Goal: Task Accomplishment & Management: Use online tool/utility

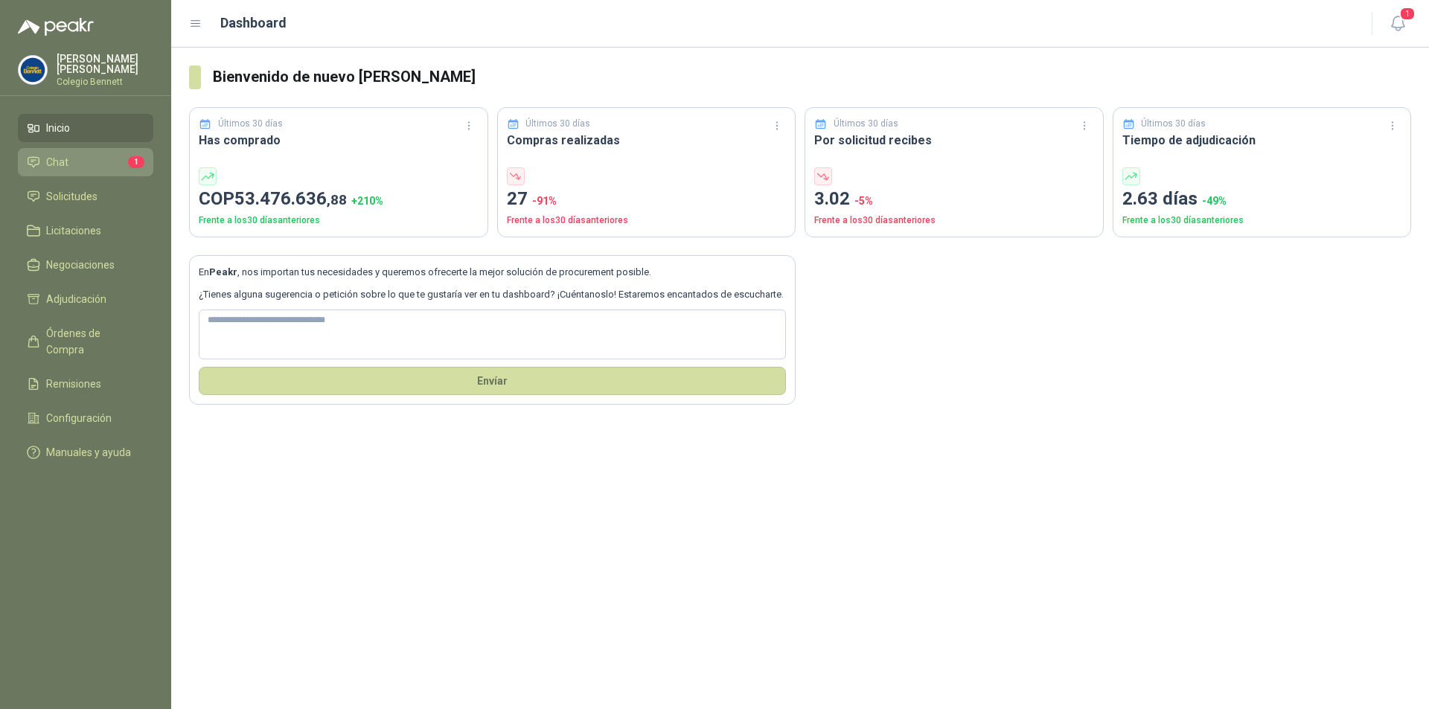
click at [125, 162] on li "Chat 1" at bounding box center [86, 162] width 118 height 16
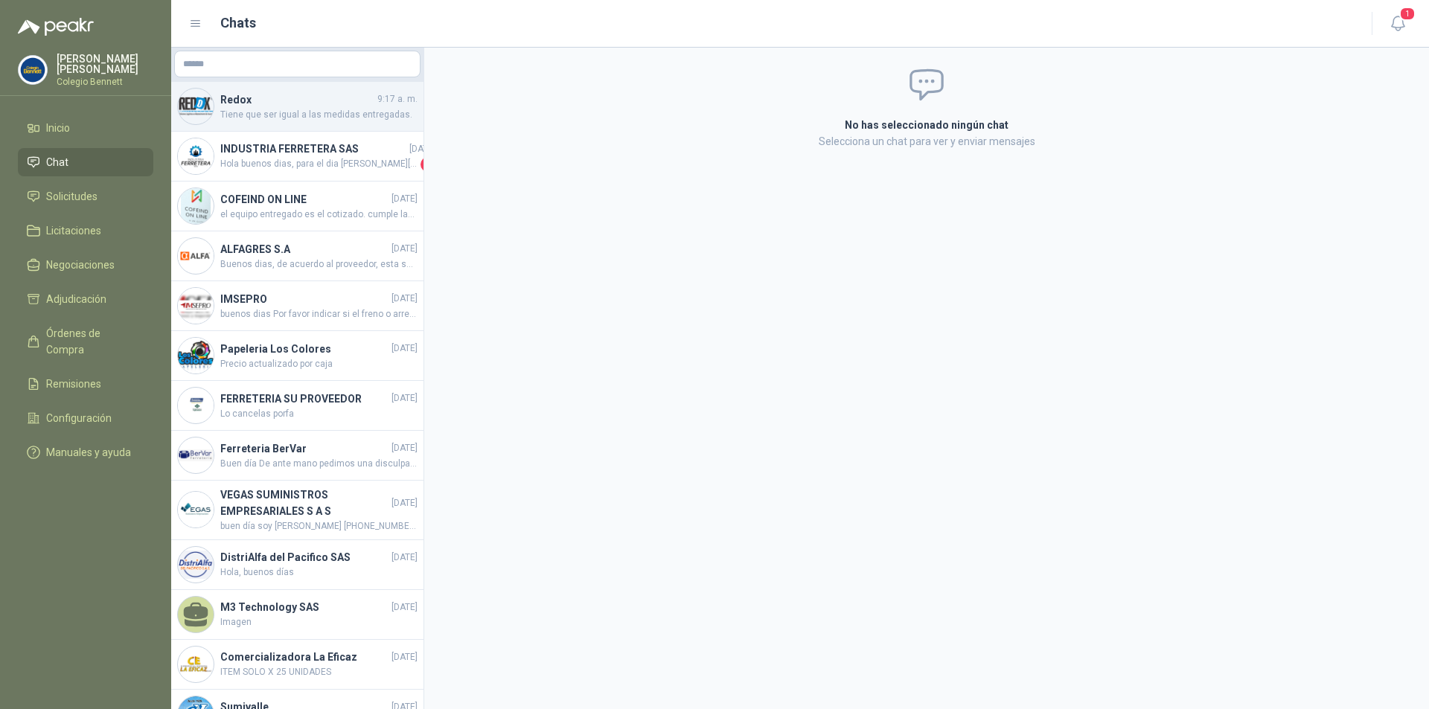
click at [325, 114] on span "Tiene que ser igual a las medidas entregadas." at bounding box center [318, 115] width 197 height 14
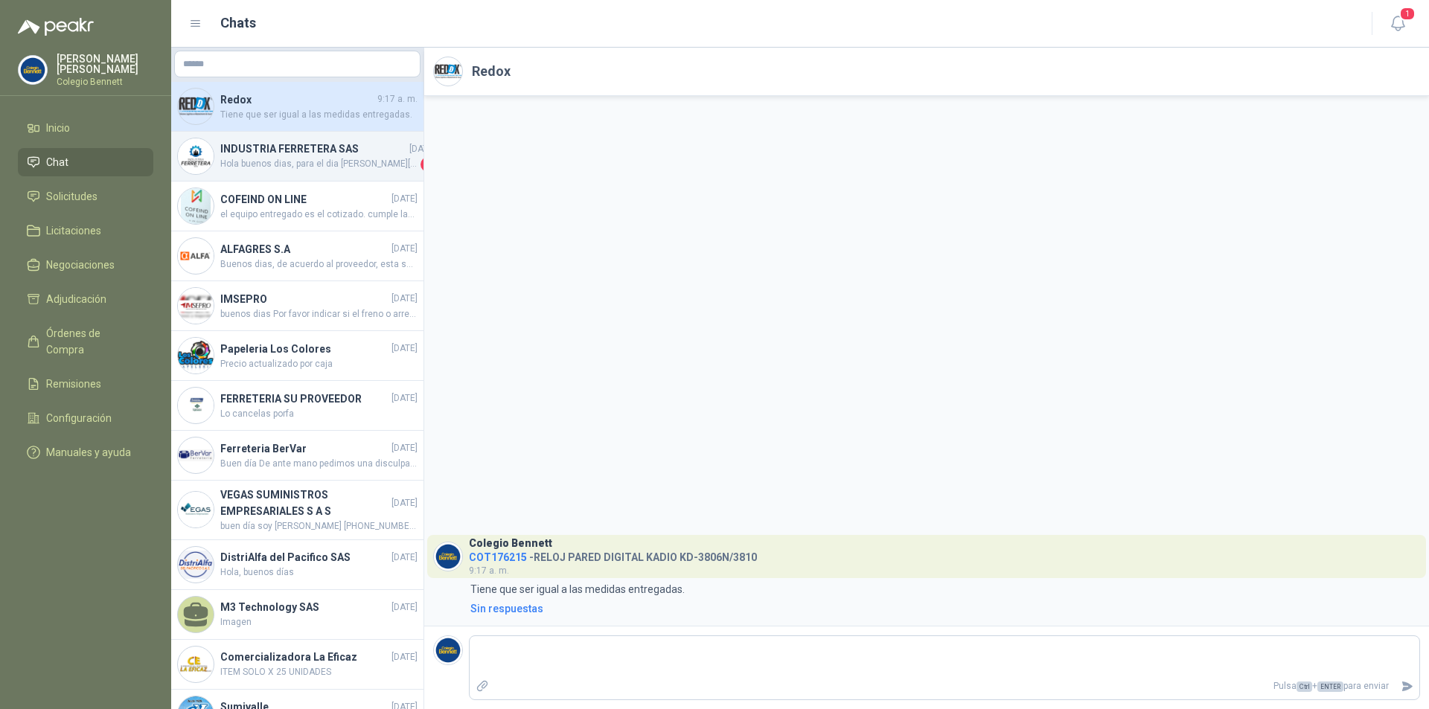
click at [319, 151] on h4 "INDUSTRIA FERRETERA SAS" at bounding box center [313, 149] width 186 height 16
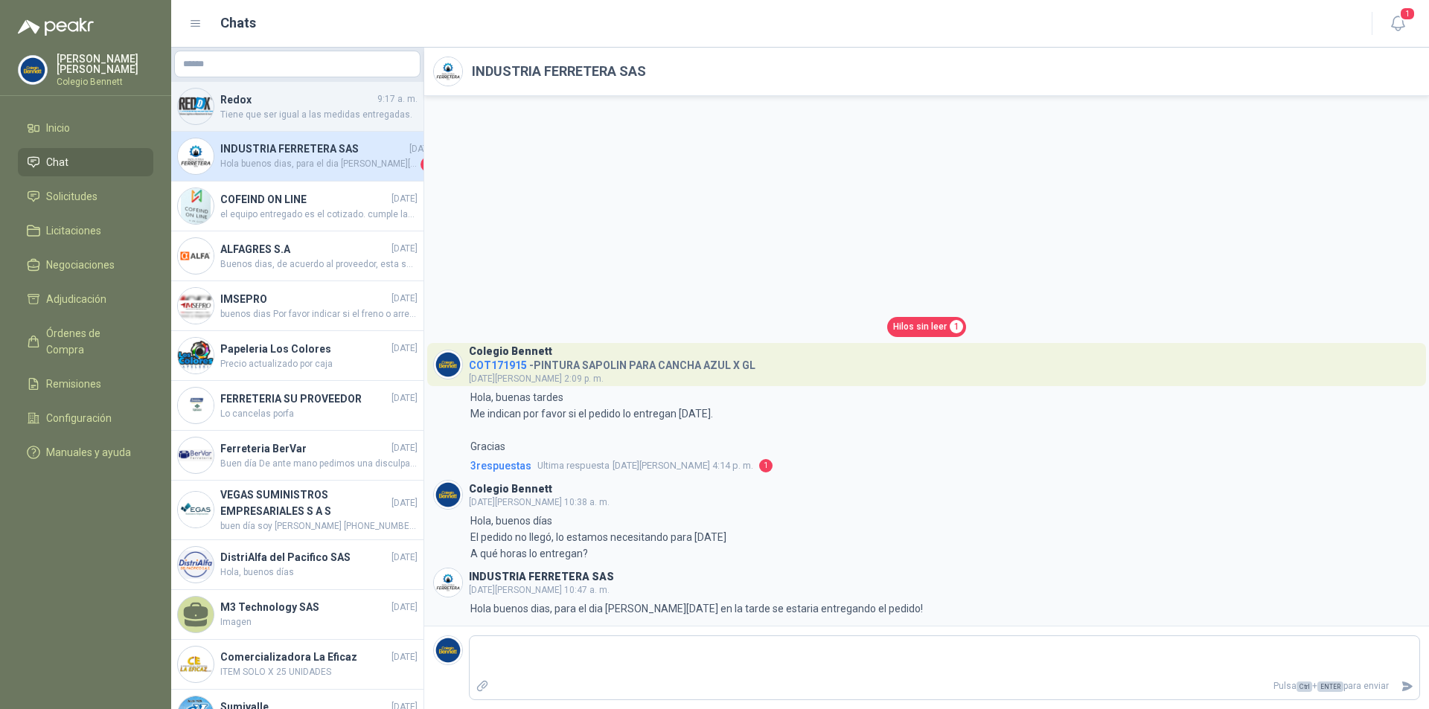
click at [275, 109] on span "Tiene que ser igual a las medidas entregadas." at bounding box center [318, 115] width 197 height 14
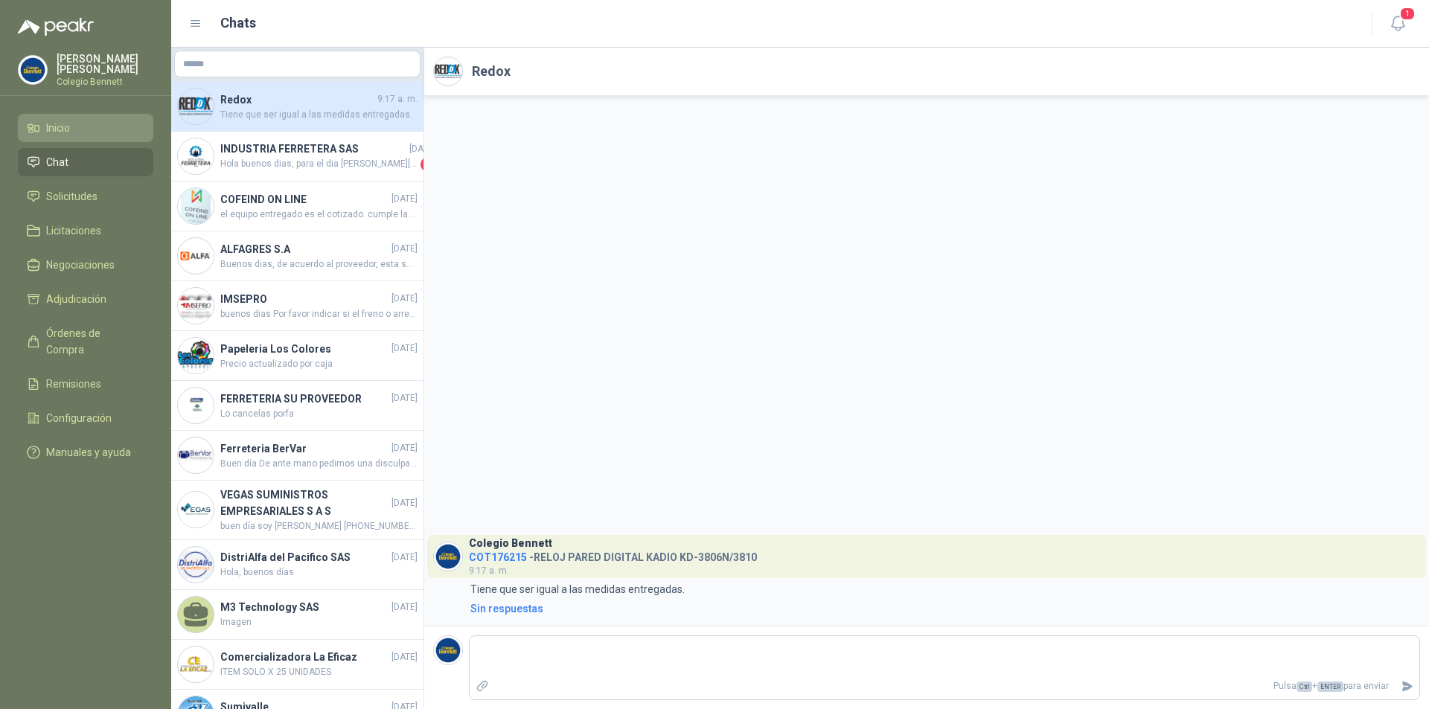
click at [86, 133] on li "Inicio" at bounding box center [86, 128] width 118 height 16
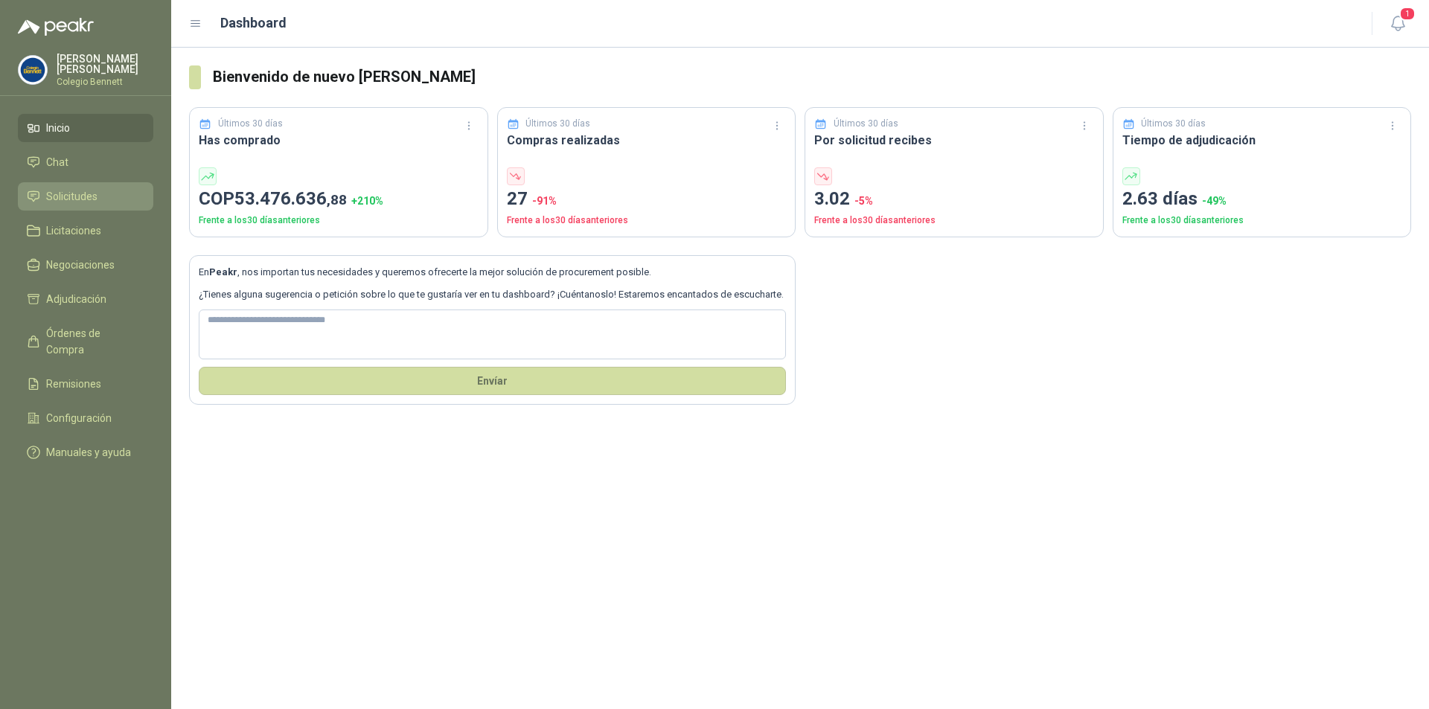
click at [99, 196] on li "Solicitudes" at bounding box center [86, 196] width 118 height 16
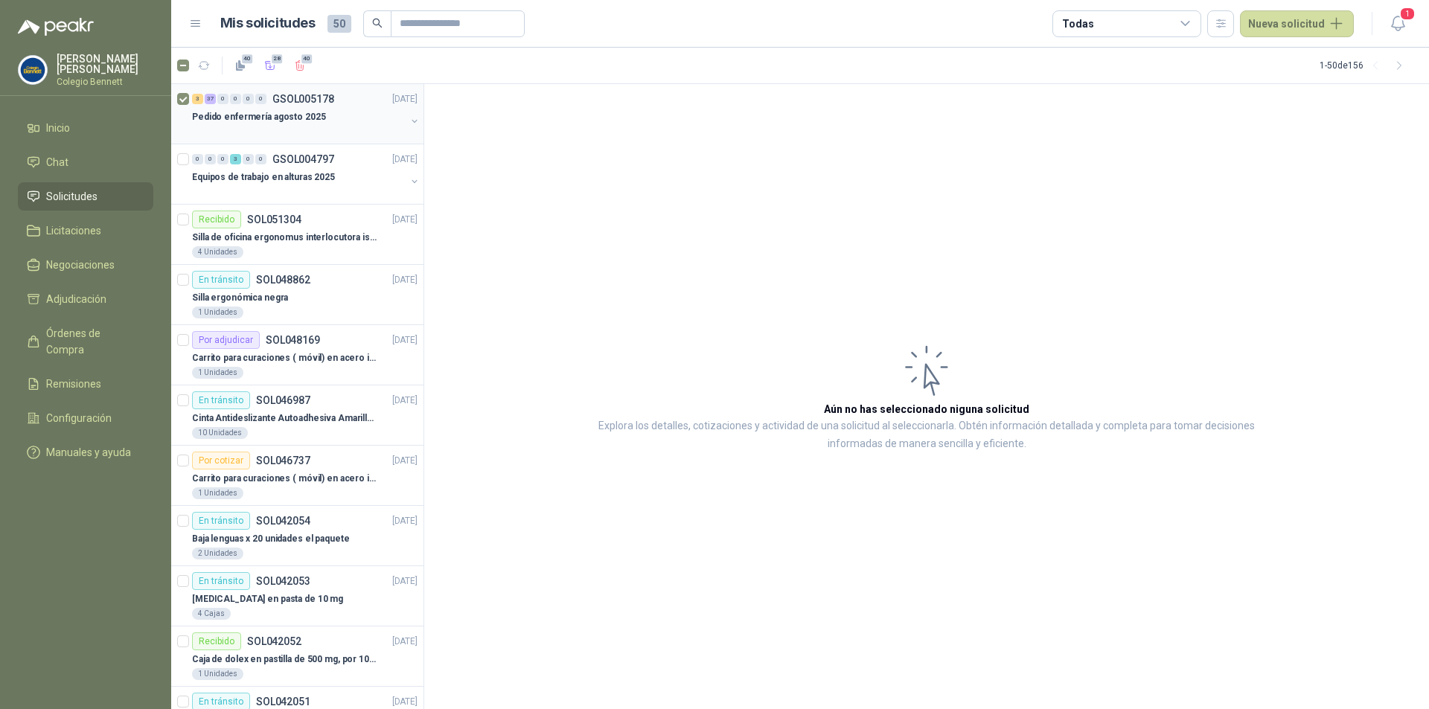
click at [338, 108] on div "Pedido enfermería agosto 2025" at bounding box center [299, 117] width 214 height 18
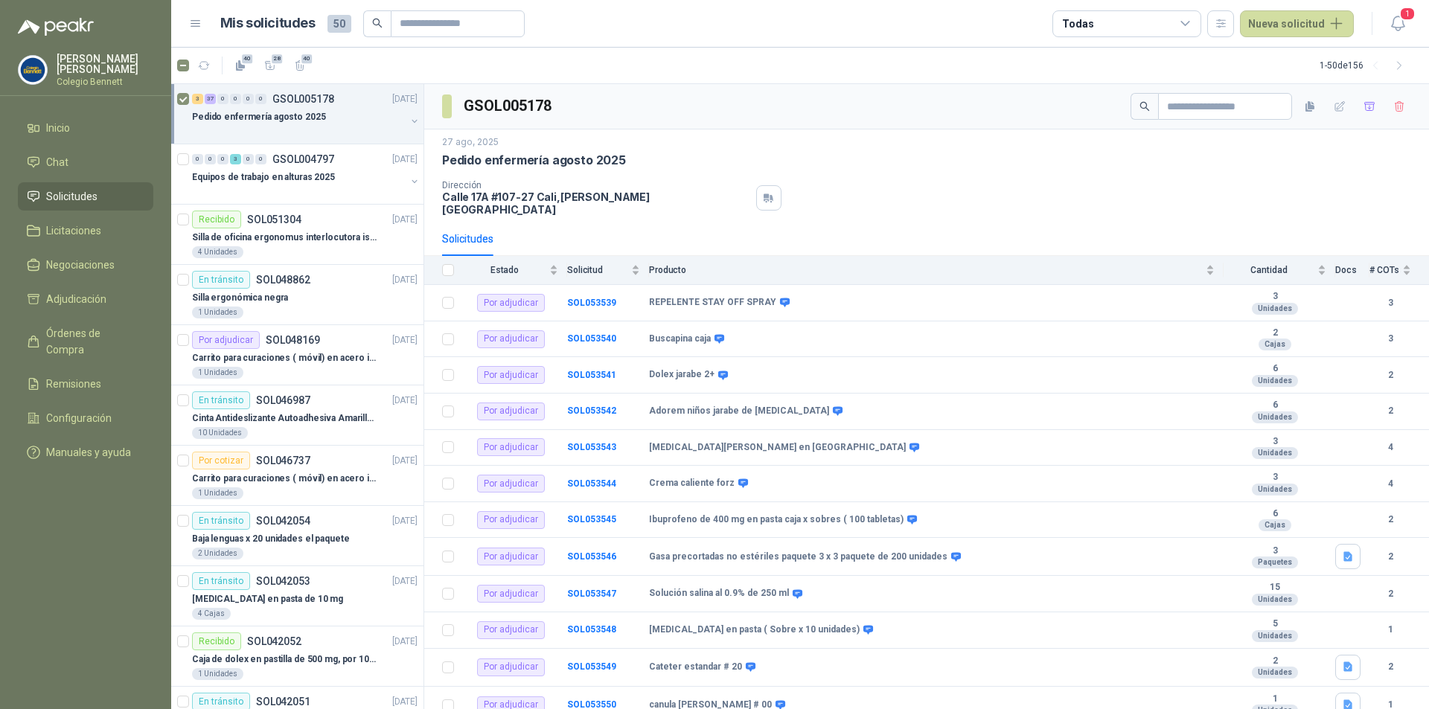
click at [256, 127] on div at bounding box center [299, 132] width 214 height 12
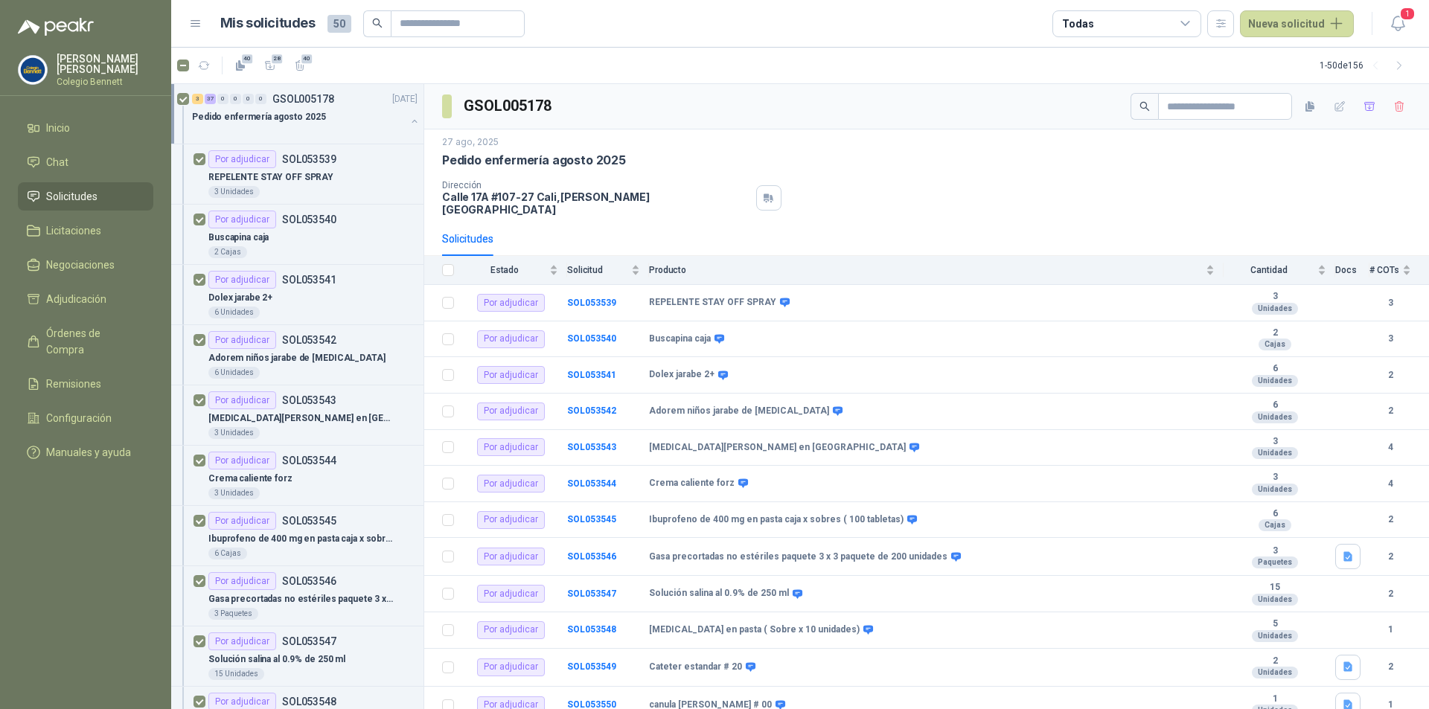
scroll to position [1, 0]
click at [369, 172] on div "REPELENTE STAY OFF SPRAY" at bounding box center [312, 176] width 209 height 18
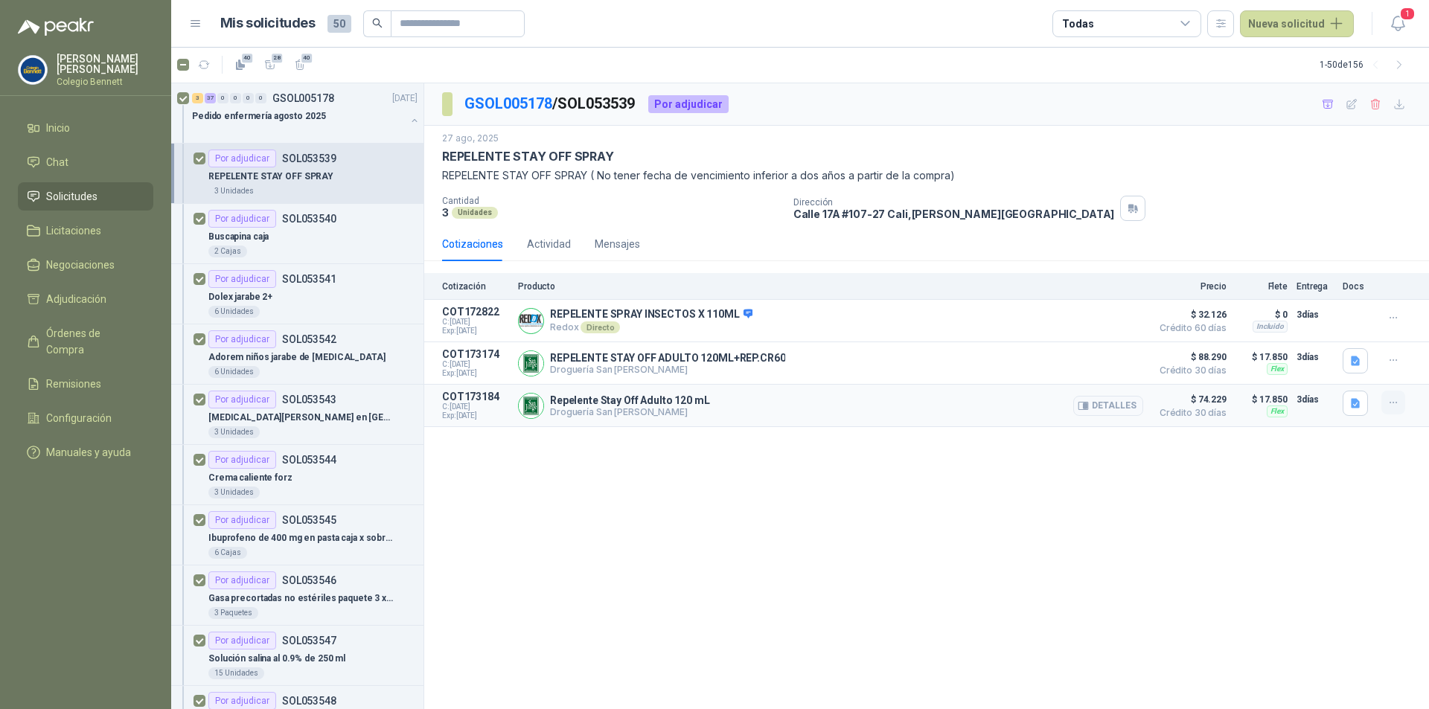
click at [1389, 402] on icon "button" at bounding box center [1394, 403] width 13 height 13
click at [984, 558] on div "GSOL005178 / SOL053539 Por adjudicar [DATE] REPELENTE STAY OFF SPRAY REPELENTE …" at bounding box center [926, 396] width 1005 height 626
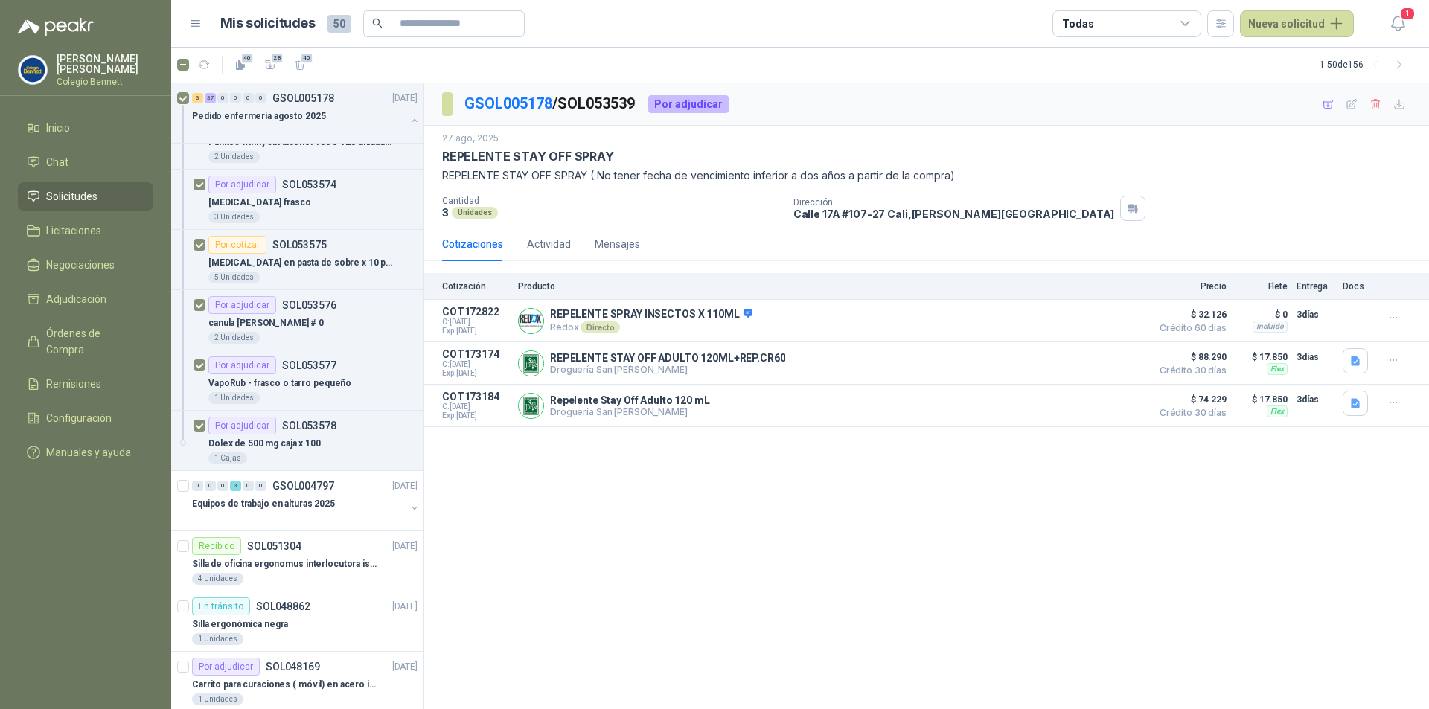
scroll to position [1414, 0]
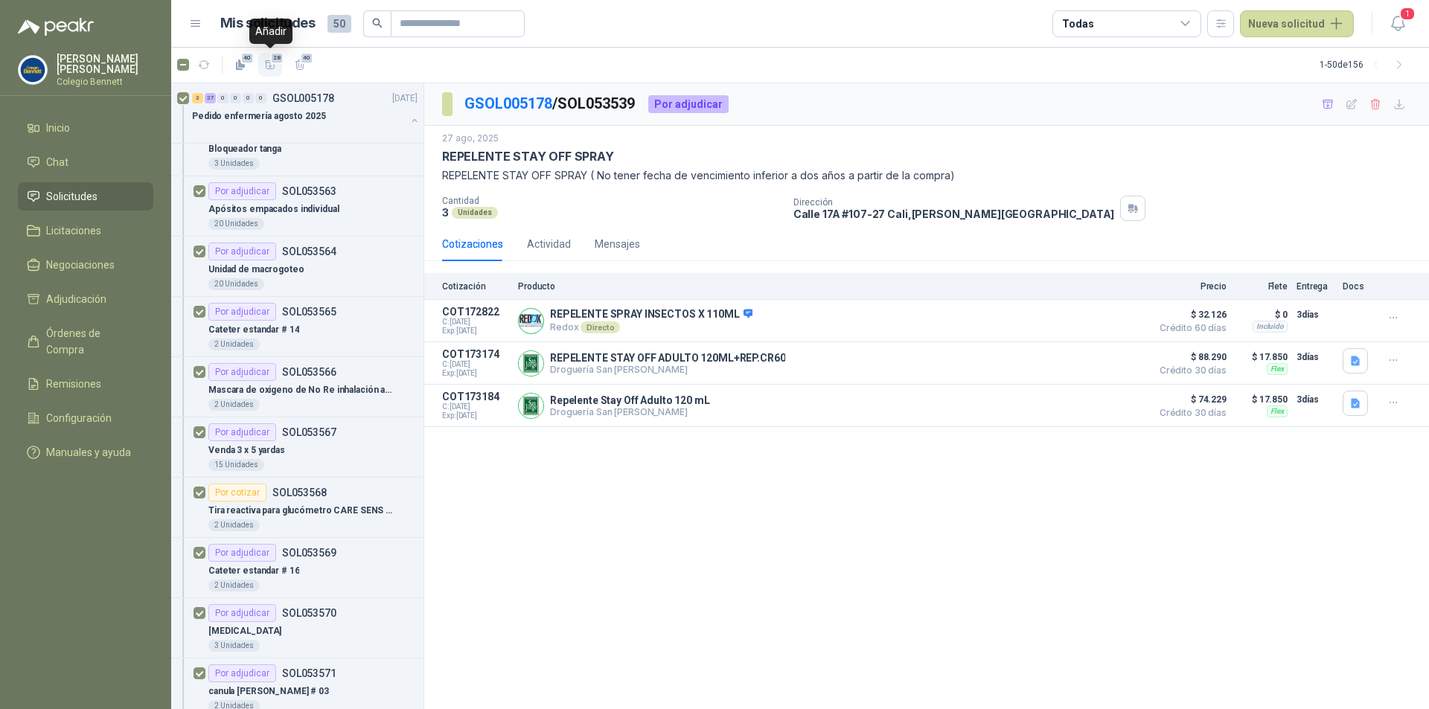
click at [274, 65] on icon "button" at bounding box center [270, 65] width 13 height 13
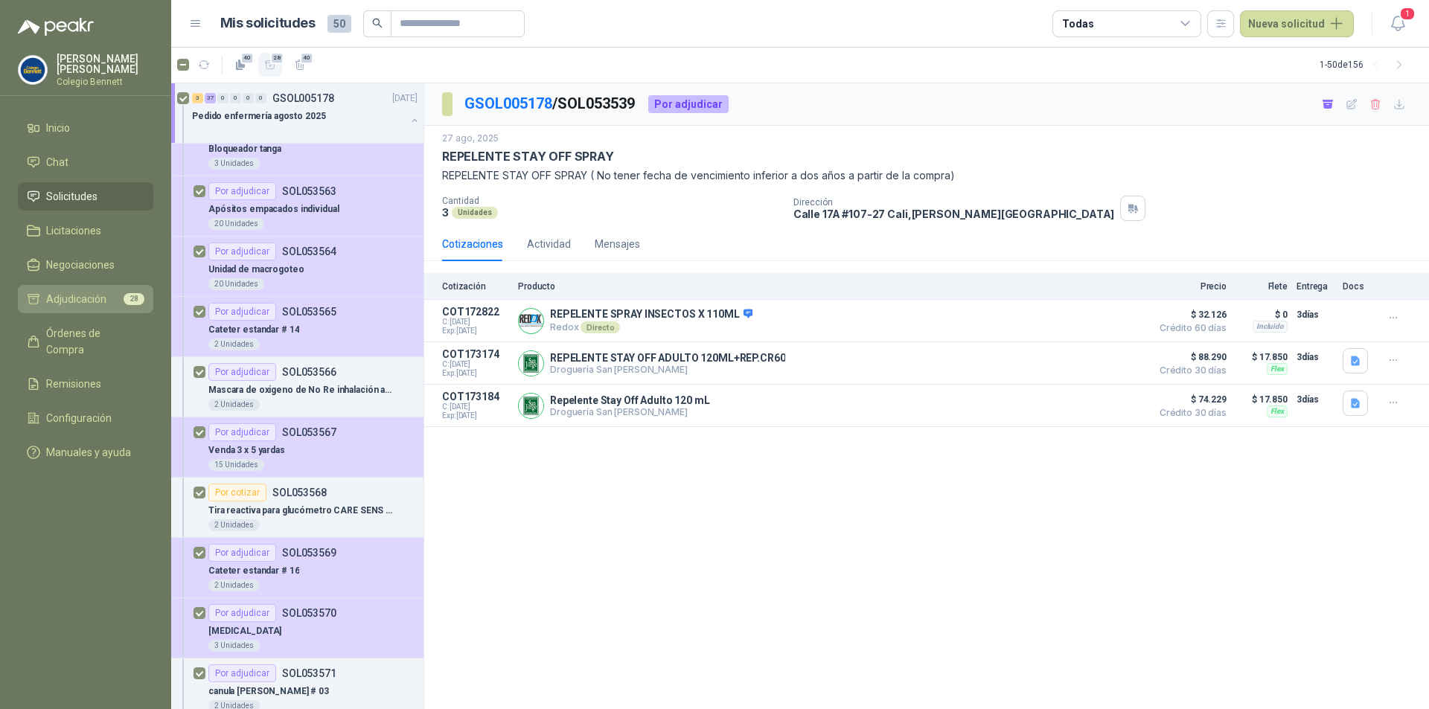
click at [105, 299] on span "Adjudicación" at bounding box center [76, 299] width 60 height 16
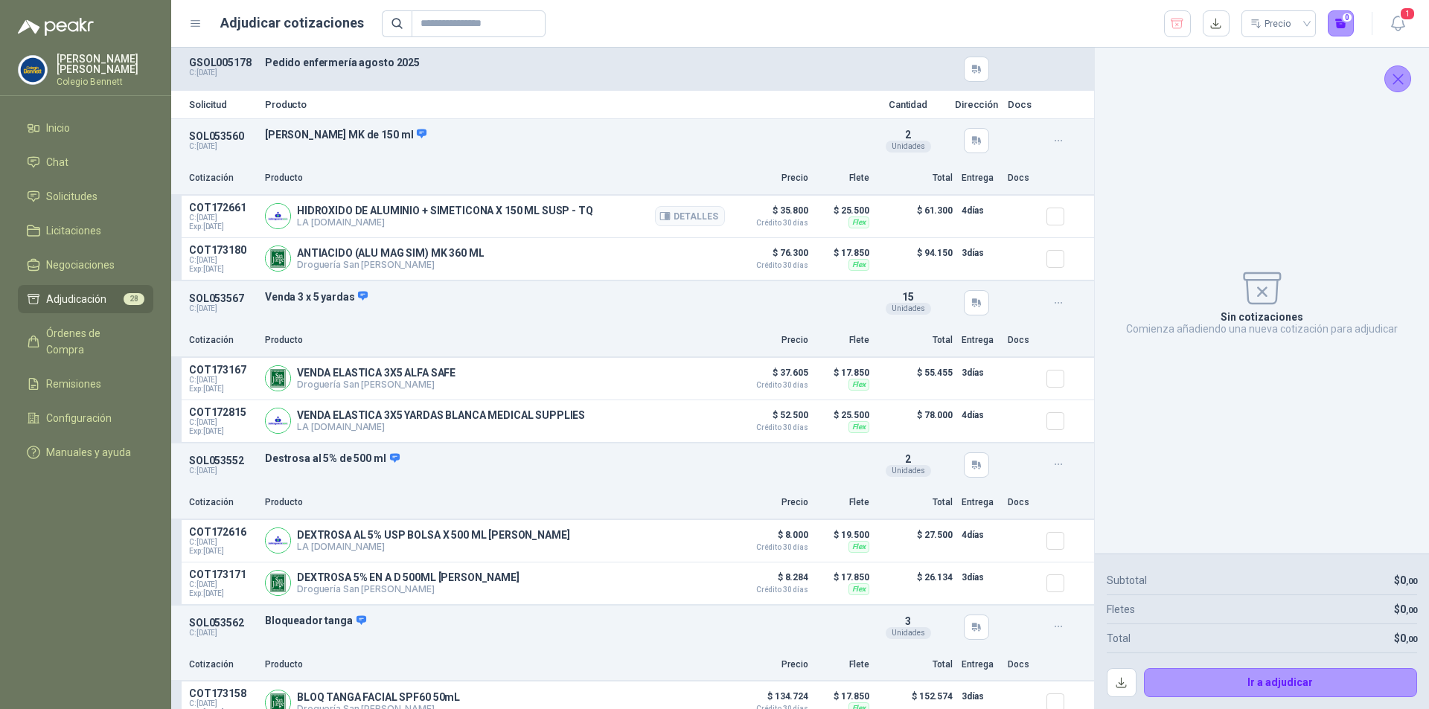
click at [590, 211] on div "HIDROXIDO DE ALUMINIO + [MEDICAL_DATA] X 150 ML SUSP - TQ LA [DOMAIN_NAME] Deta…" at bounding box center [495, 217] width 460 height 30
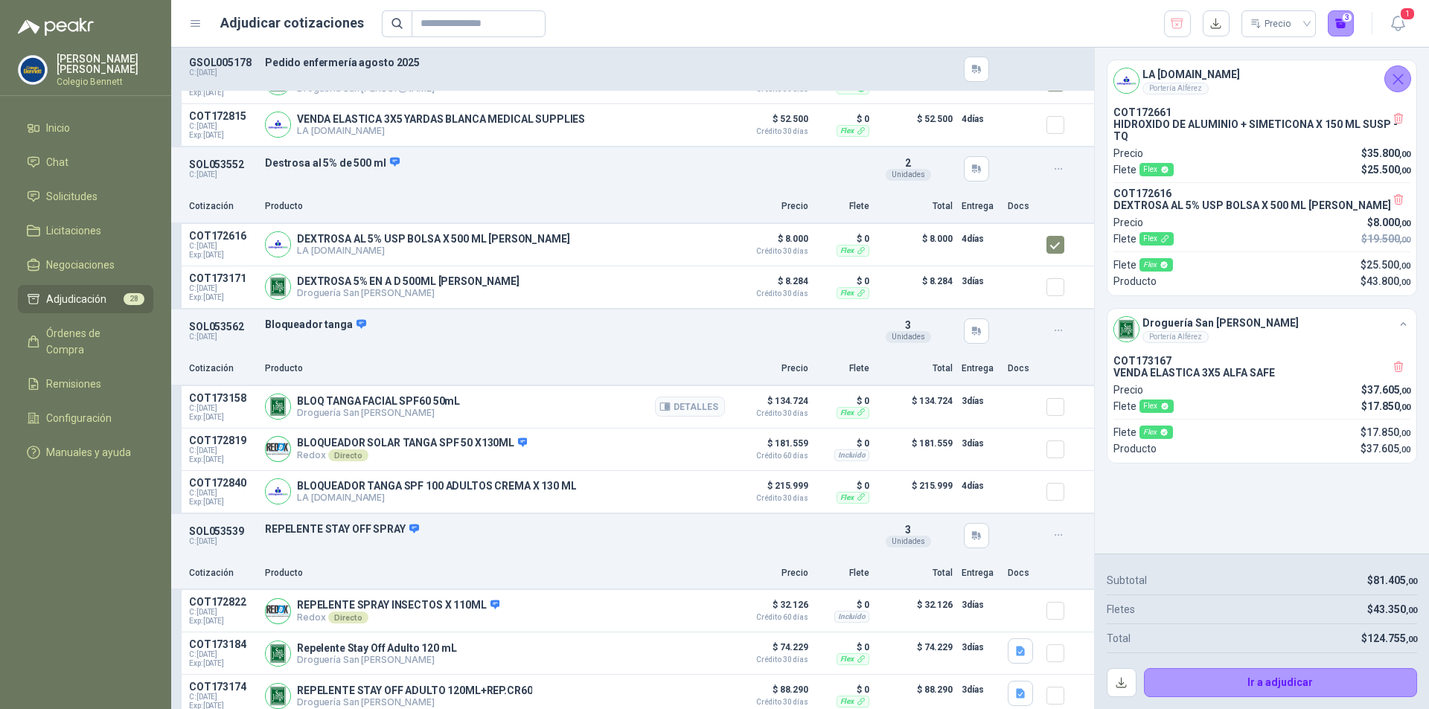
scroll to position [372, 0]
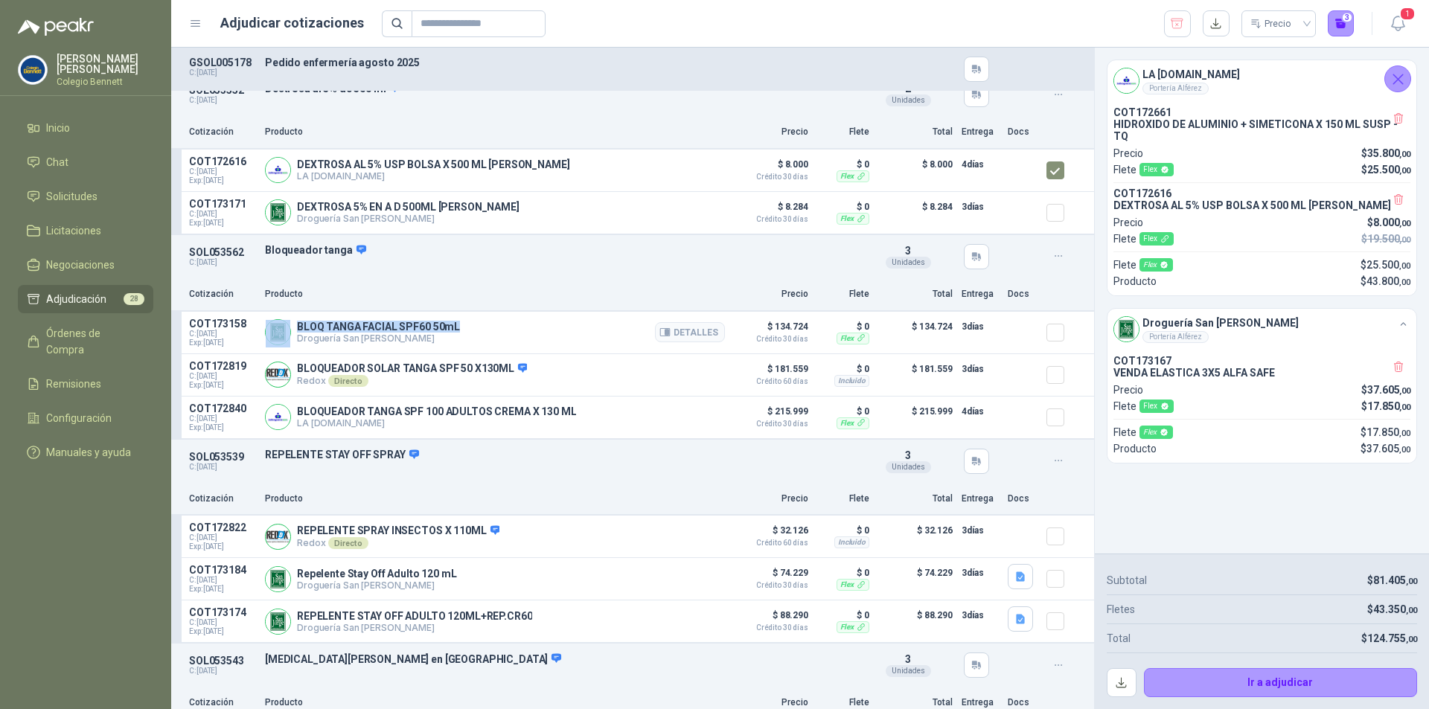
drag, startPoint x: 476, startPoint y: 327, endPoint x: 289, endPoint y: 328, distance: 187.6
click at [289, 328] on div "BLOQ TANGA FACIAL SPF60 50mL Droguería San [PERSON_NAME]" at bounding box center [495, 333] width 460 height 30
copy div "BLOQ TANGA FACIAL SPF60 50mL"
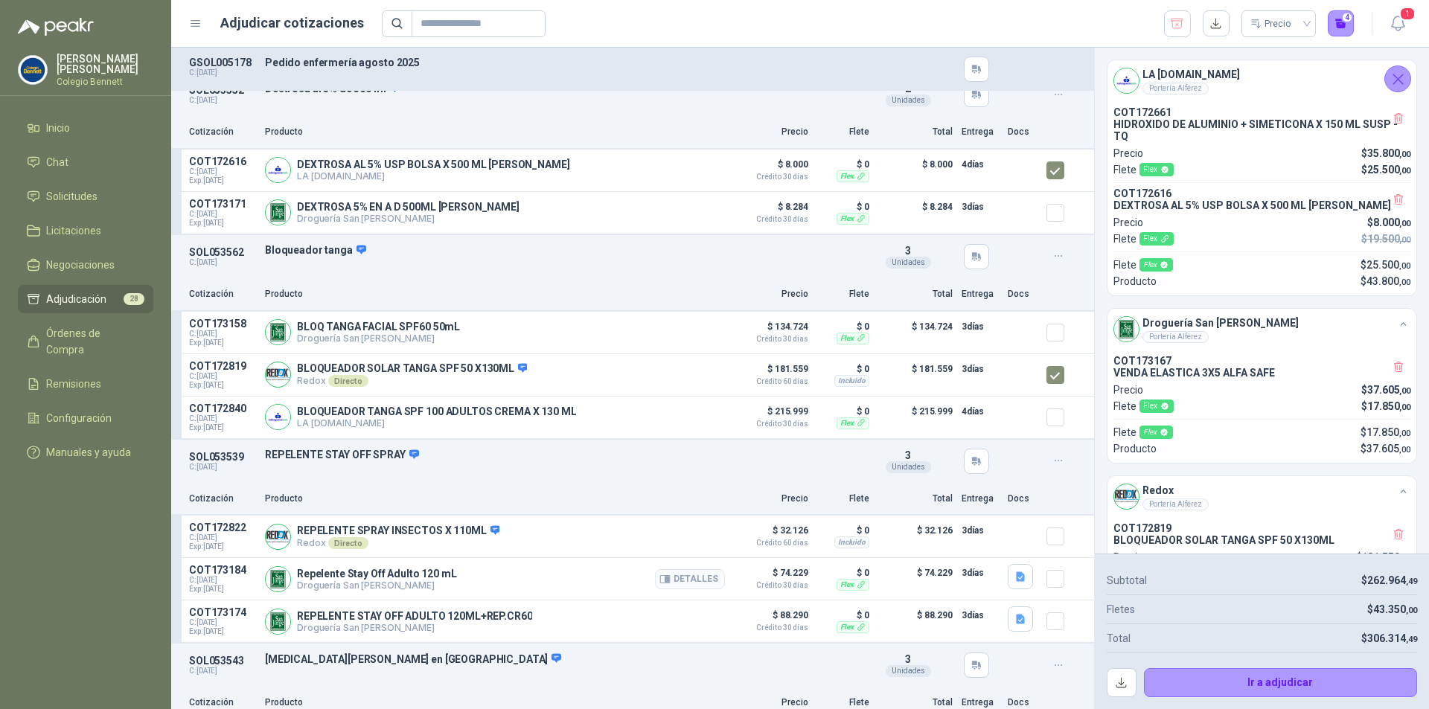
click at [1053, 587] on div at bounding box center [1062, 579] width 30 height 30
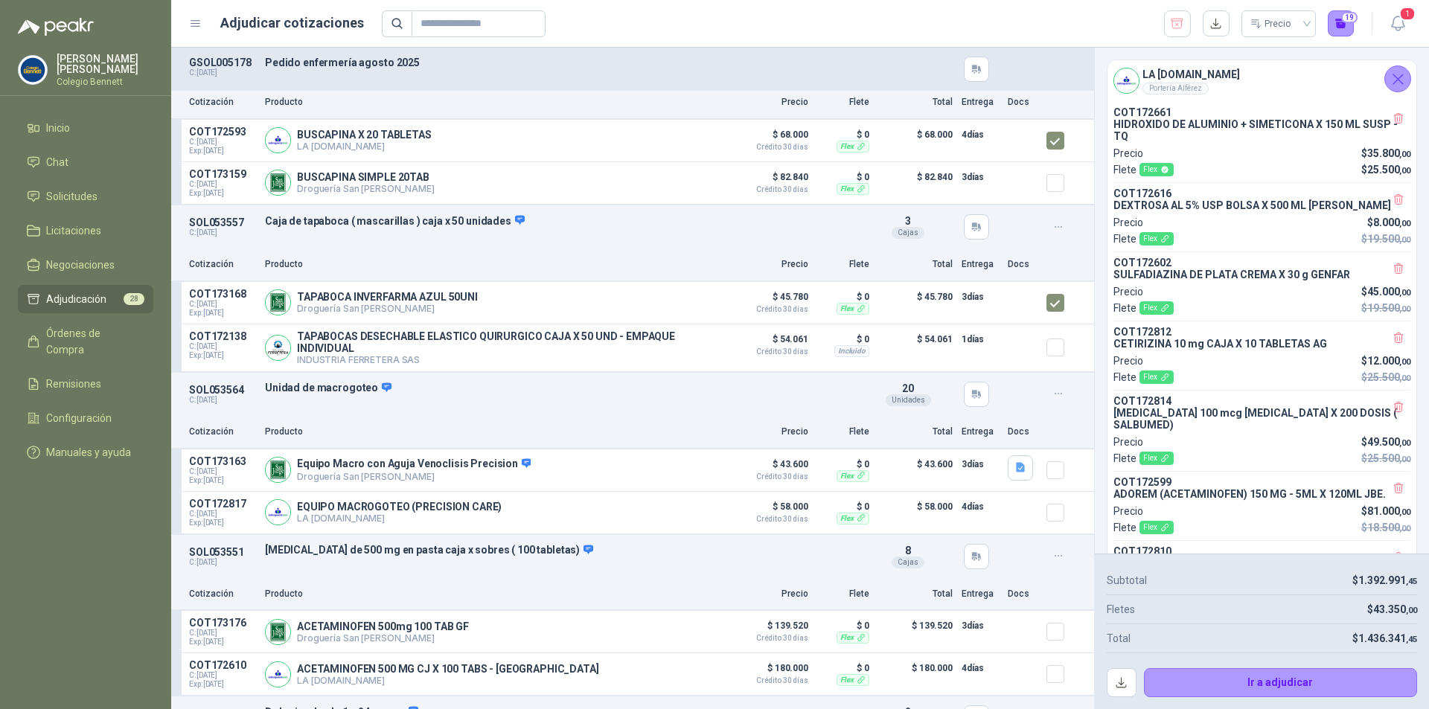
scroll to position [2978, 0]
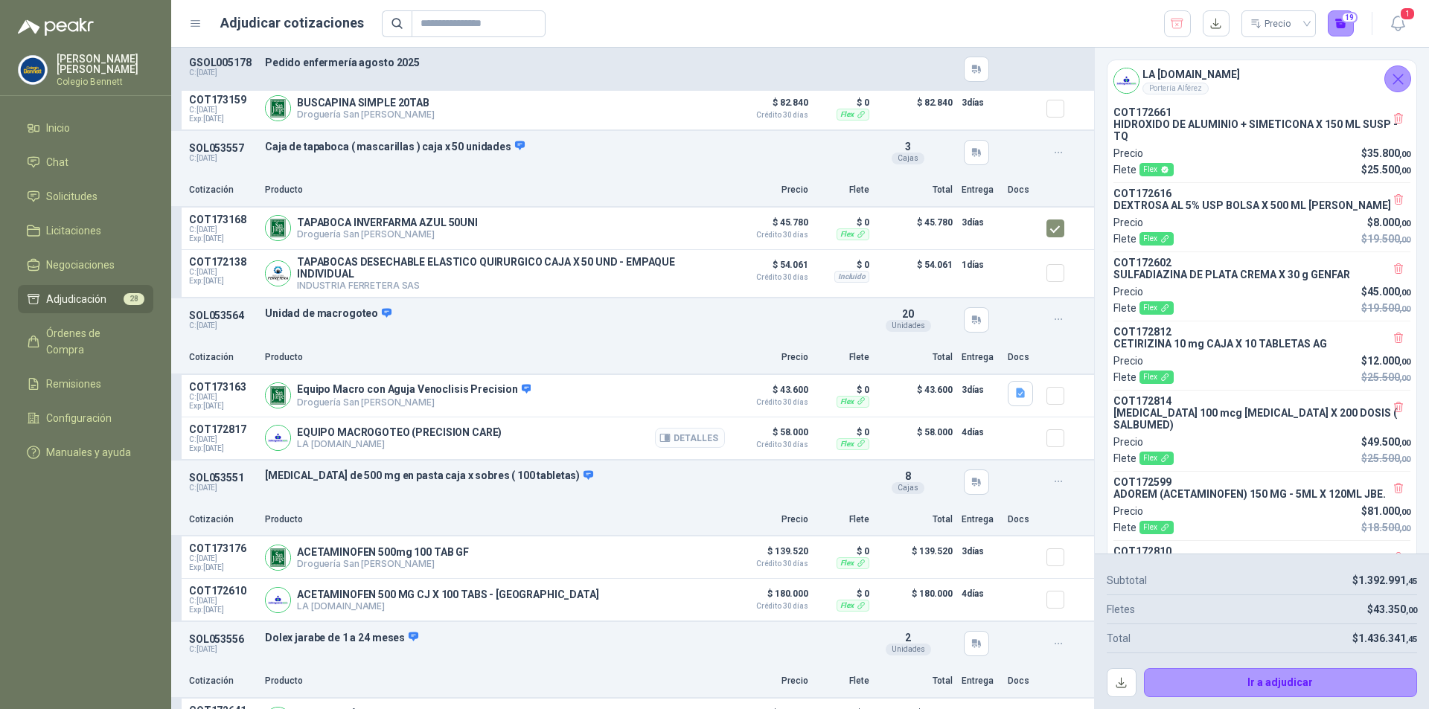
click at [674, 442] on button "Detalles" at bounding box center [690, 438] width 70 height 20
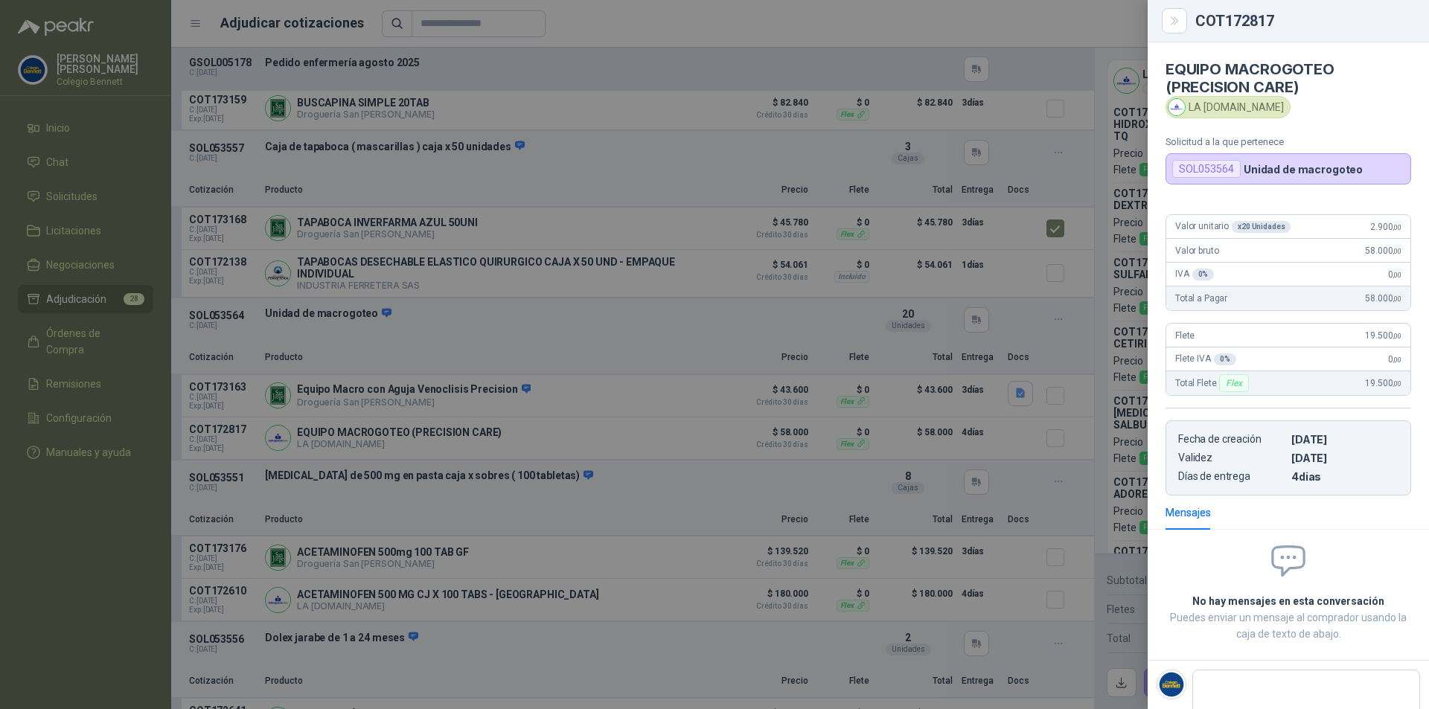
click at [677, 545] on div at bounding box center [714, 354] width 1429 height 709
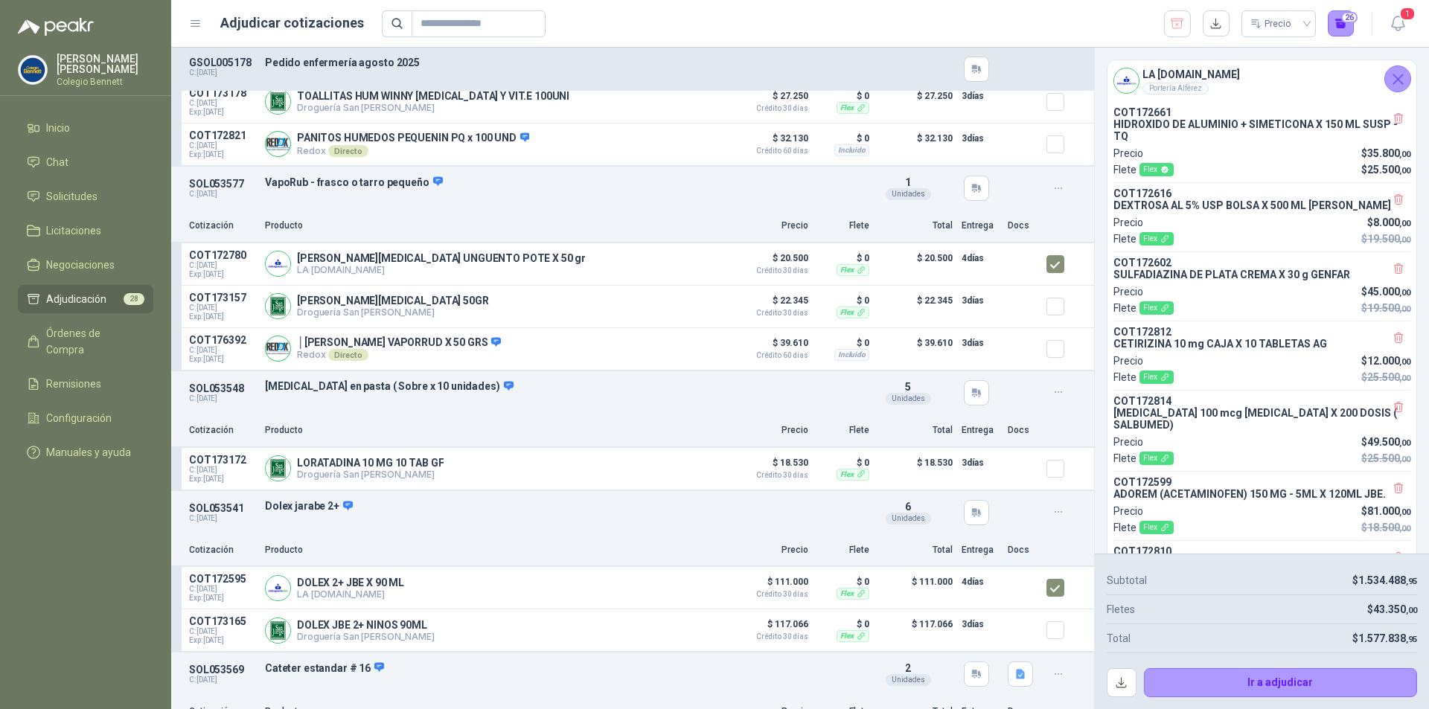
scroll to position [4086, 0]
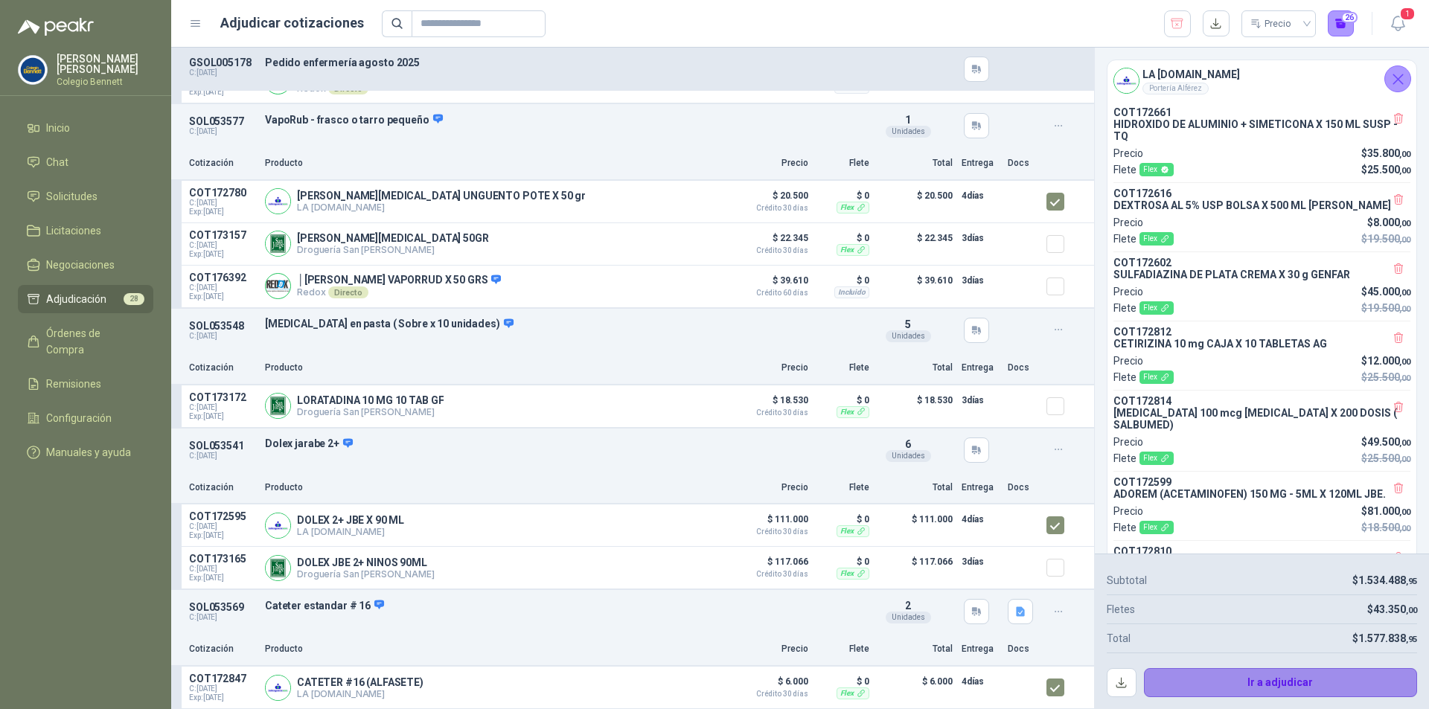
click at [1364, 683] on button "Ir a adjudicar" at bounding box center [1281, 683] width 274 height 30
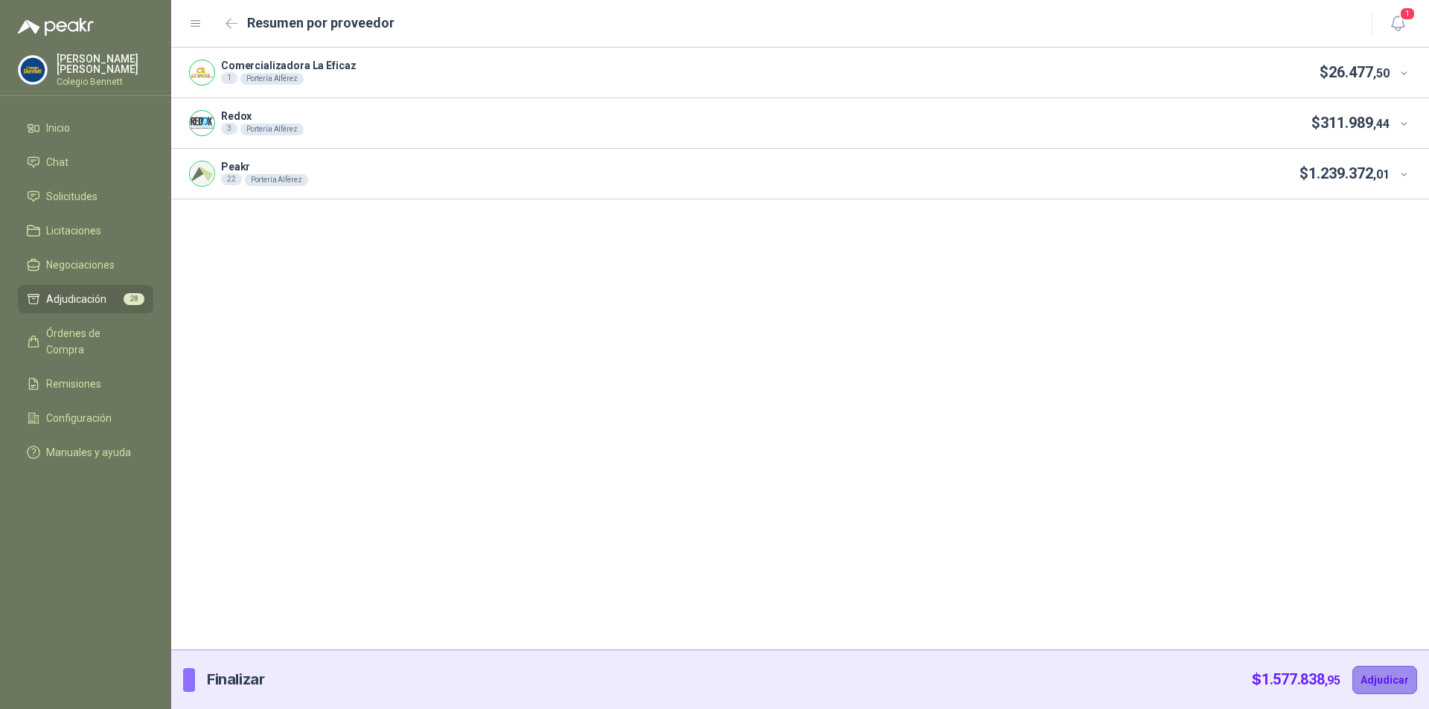
click at [1381, 674] on button "Adjudicar" at bounding box center [1385, 680] width 65 height 28
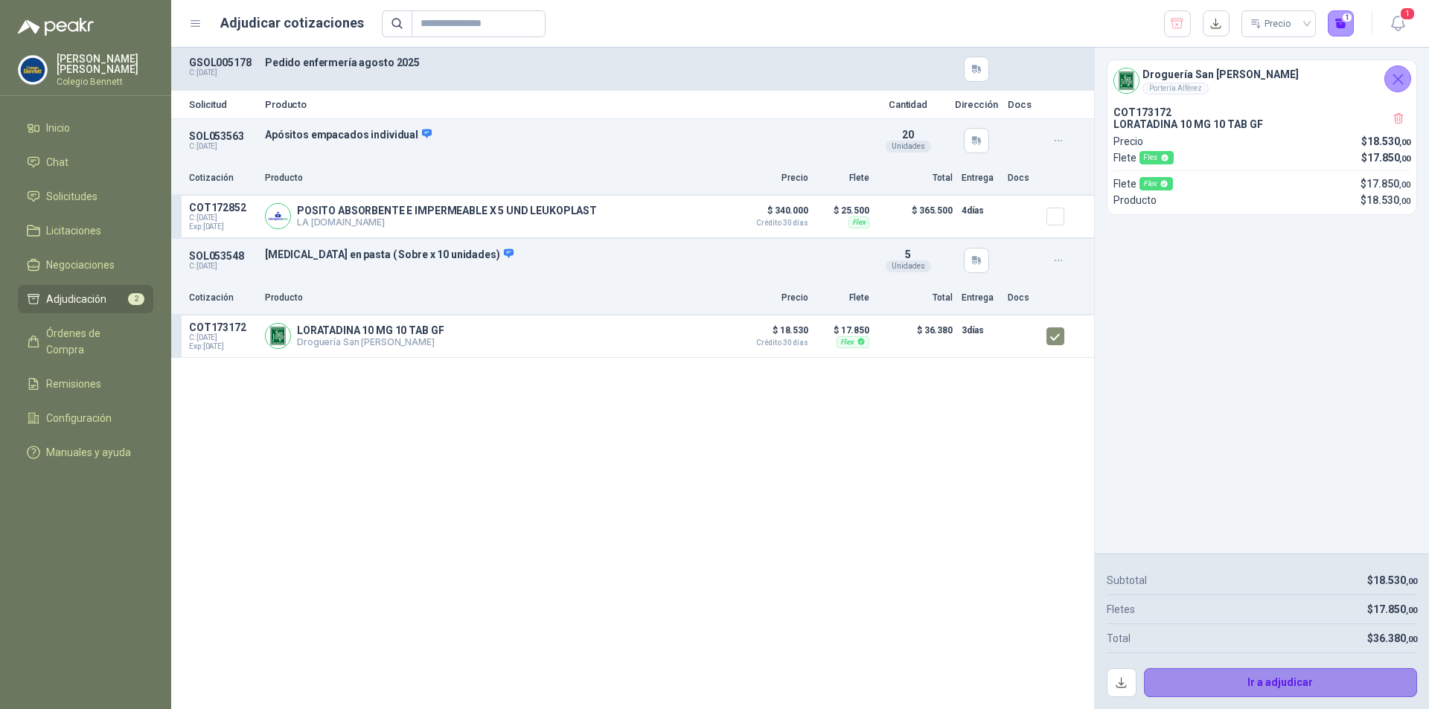
click at [1309, 678] on button "Ir a adjudicar" at bounding box center [1281, 683] width 274 height 30
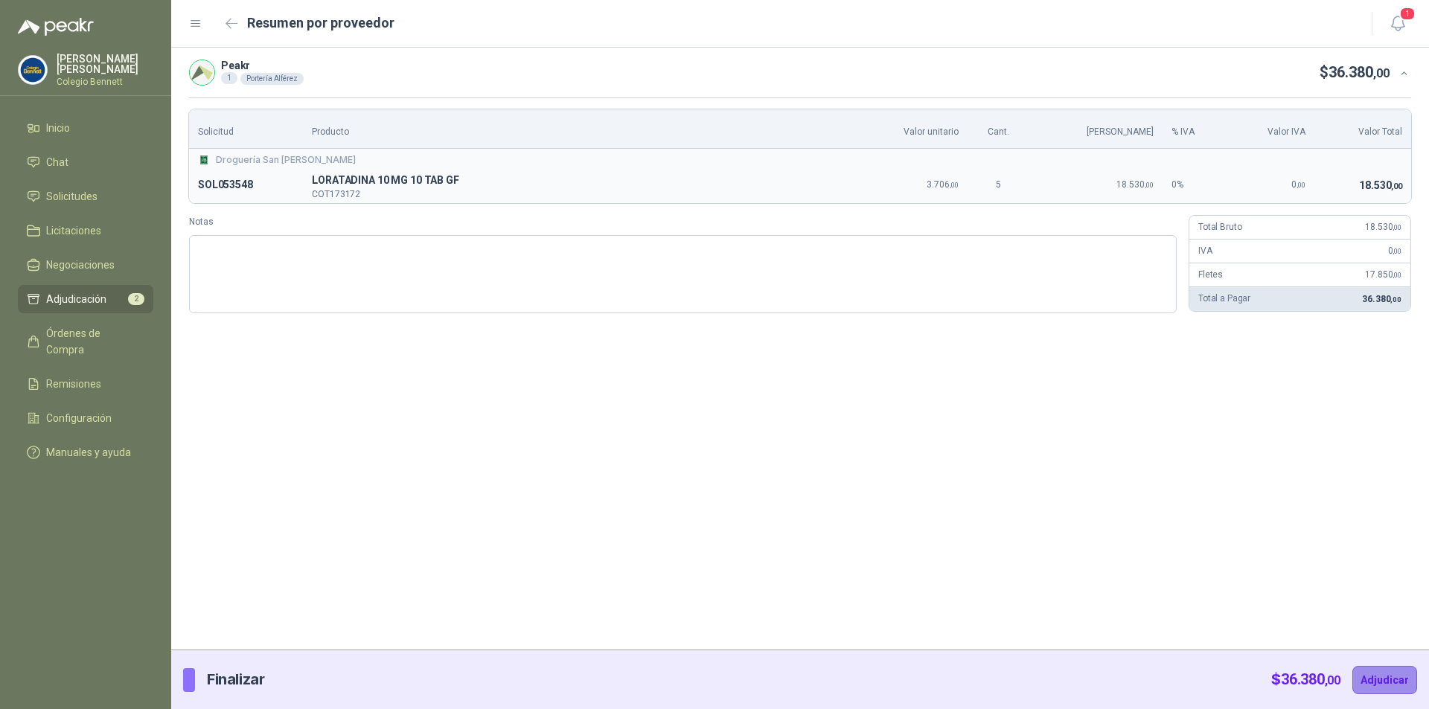
click at [1392, 679] on button "Adjudicar" at bounding box center [1385, 680] width 65 height 28
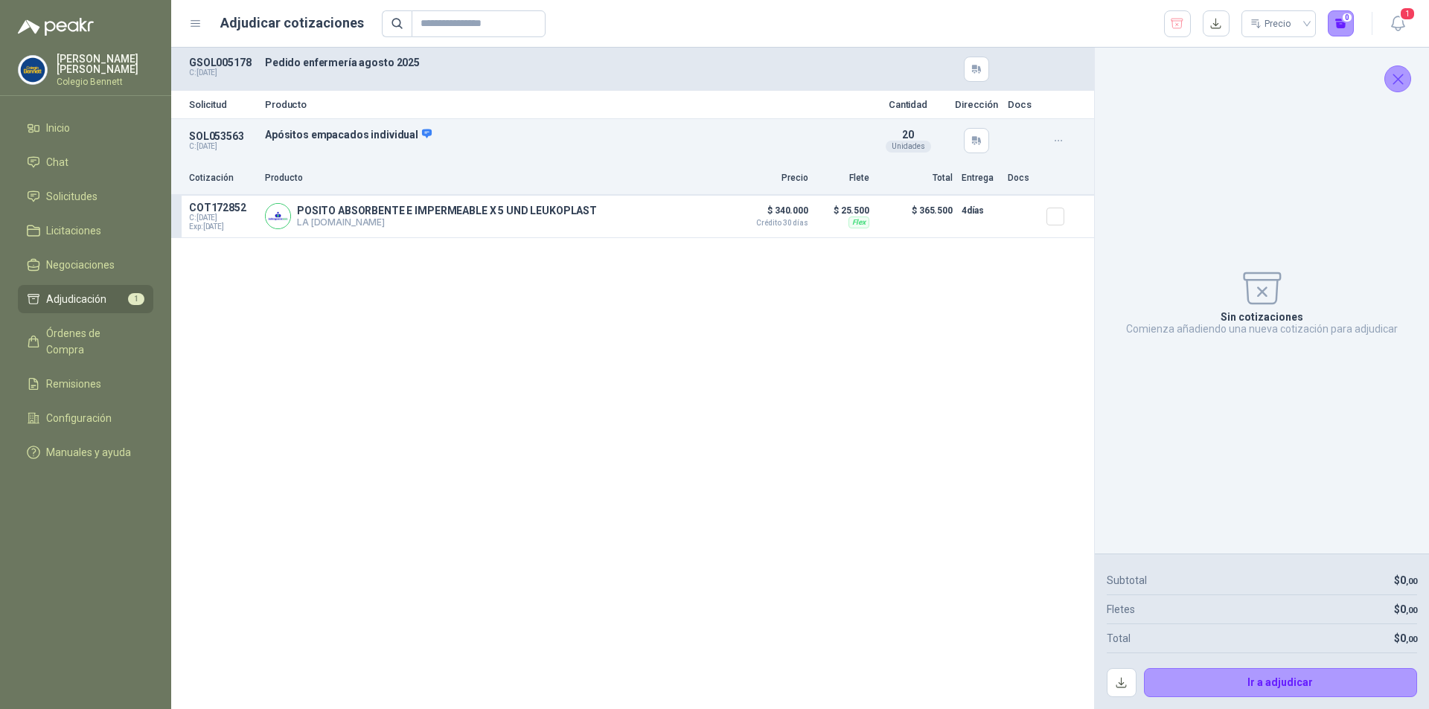
click at [121, 296] on li "Adjudicación 1" at bounding box center [86, 299] width 118 height 16
click at [89, 126] on li "Inicio" at bounding box center [86, 128] width 118 height 16
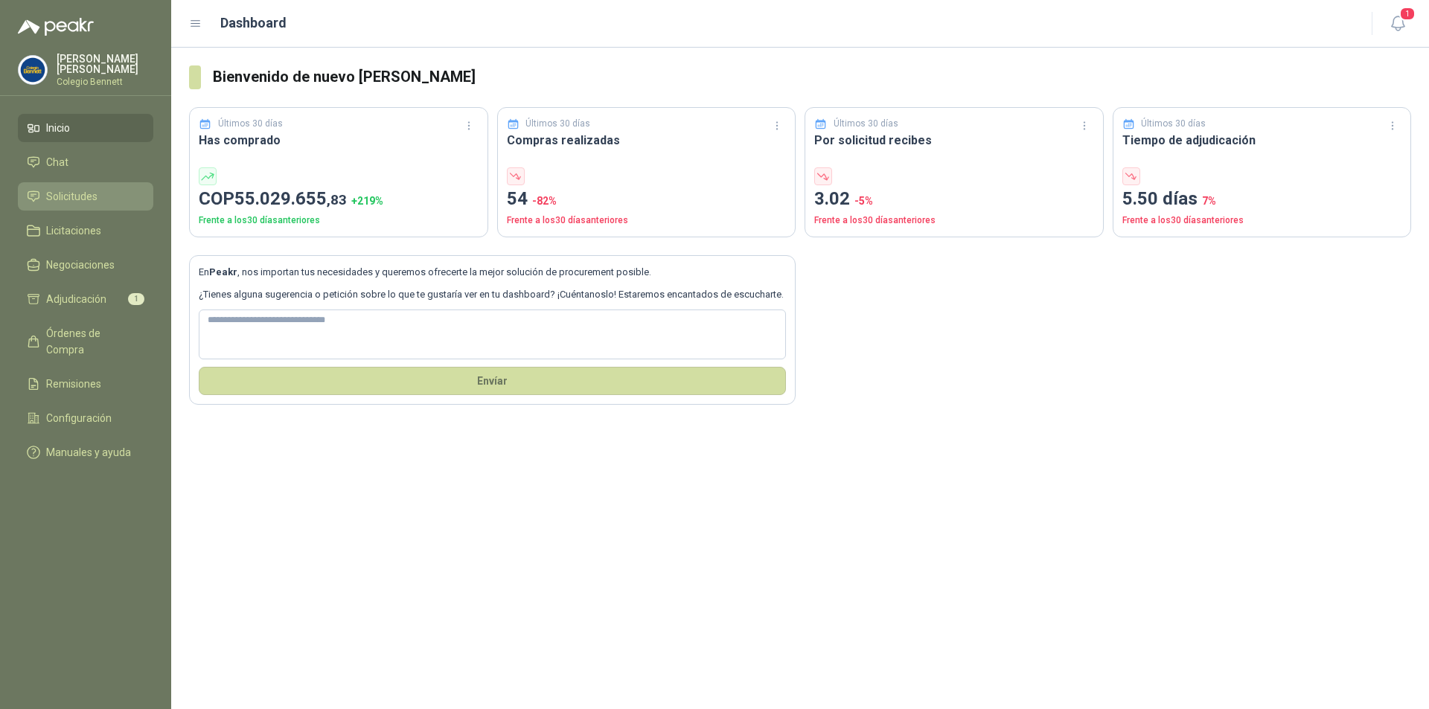
click at [106, 194] on li "Solicitudes" at bounding box center [86, 196] width 118 height 16
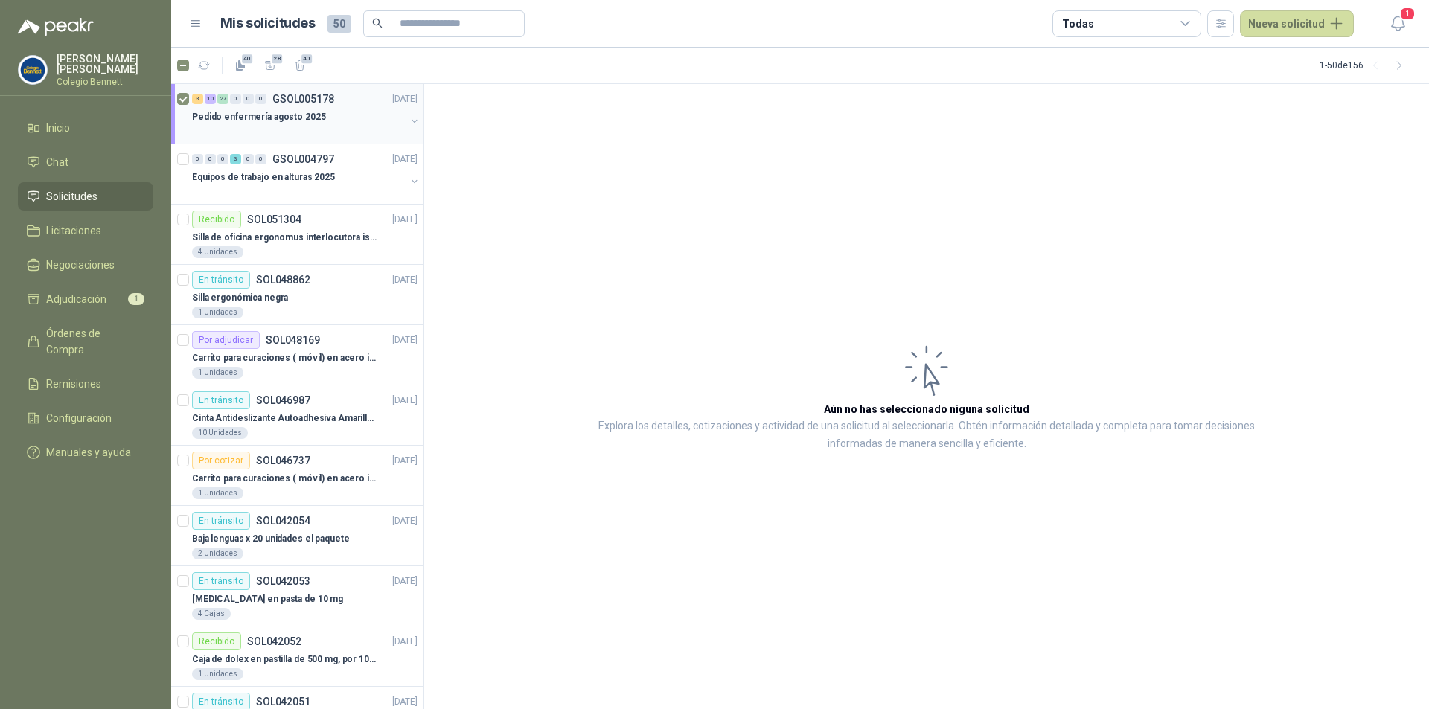
click at [330, 109] on div "Pedido enfermería agosto 2025" at bounding box center [299, 117] width 214 height 18
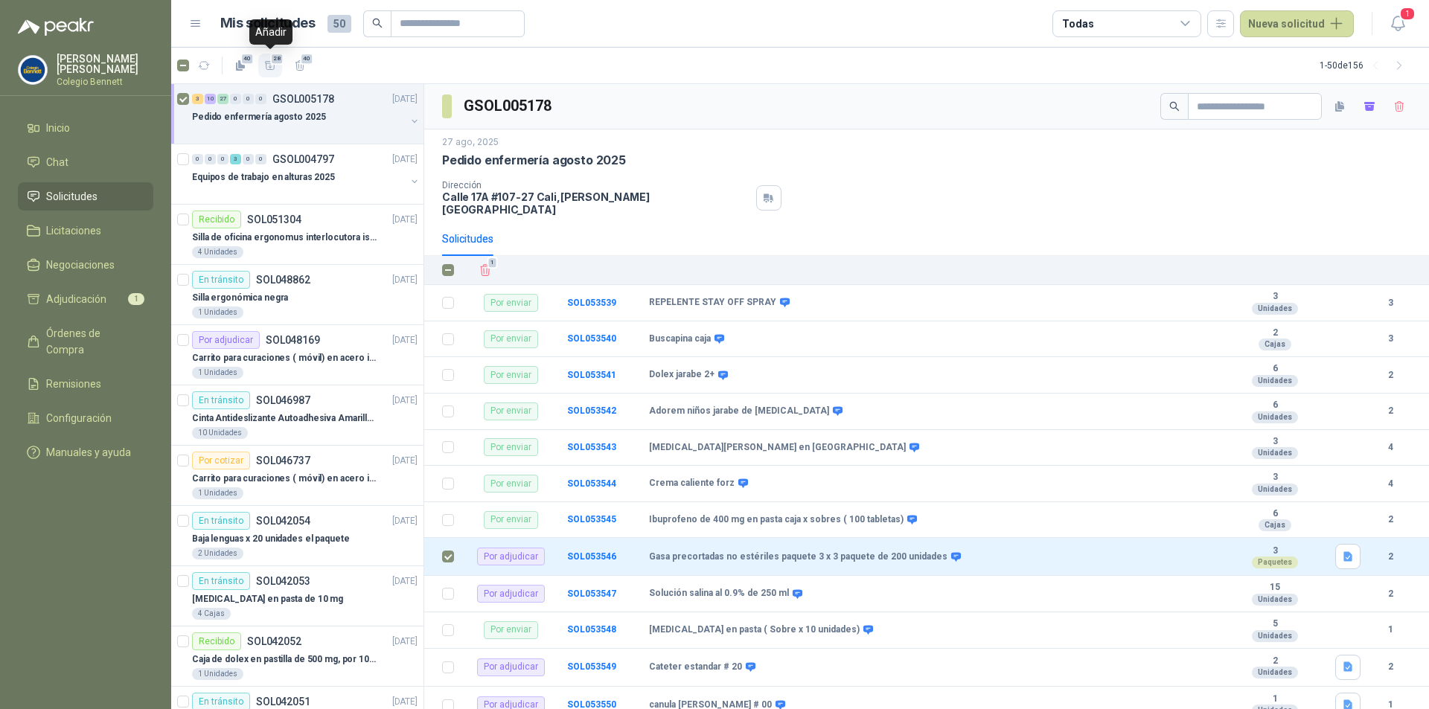
click at [273, 65] on span "28" at bounding box center [277, 59] width 14 height 12
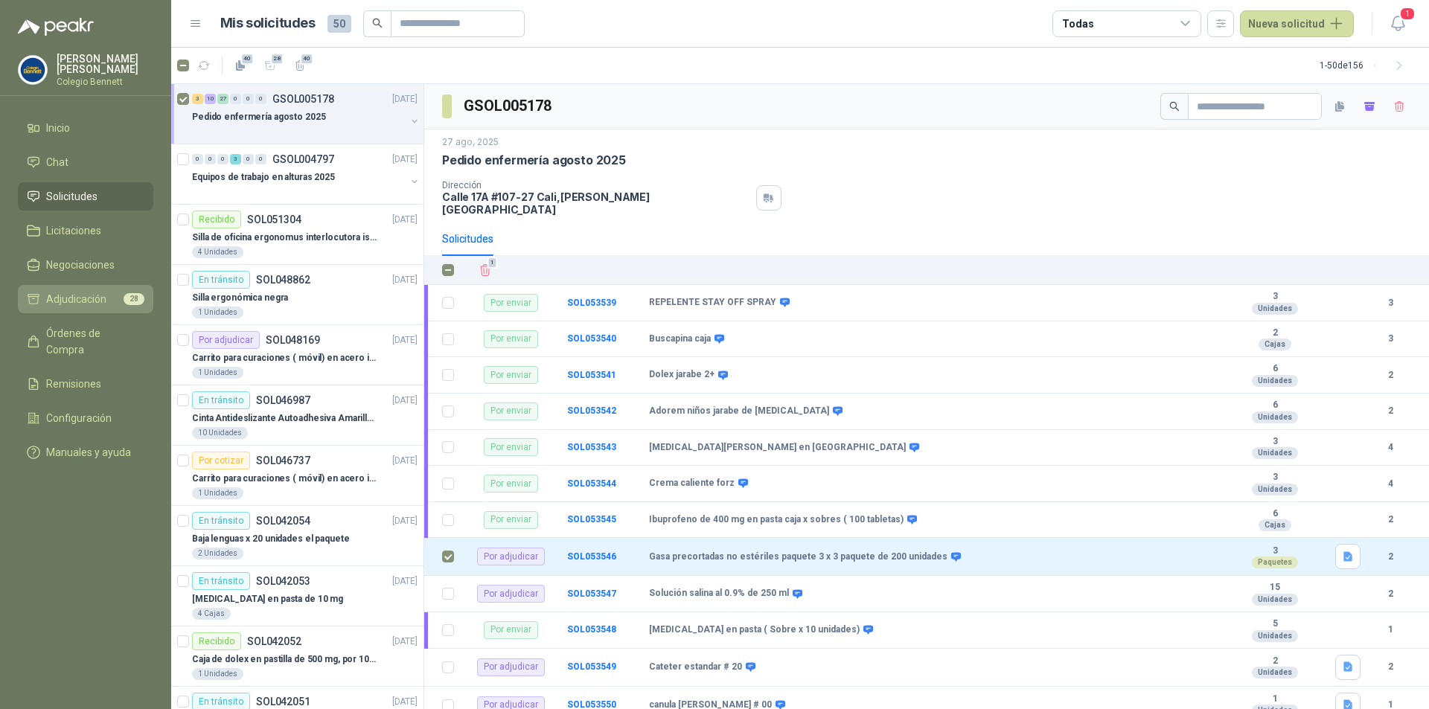
click at [112, 298] on li "Adjudicación 28" at bounding box center [86, 299] width 118 height 16
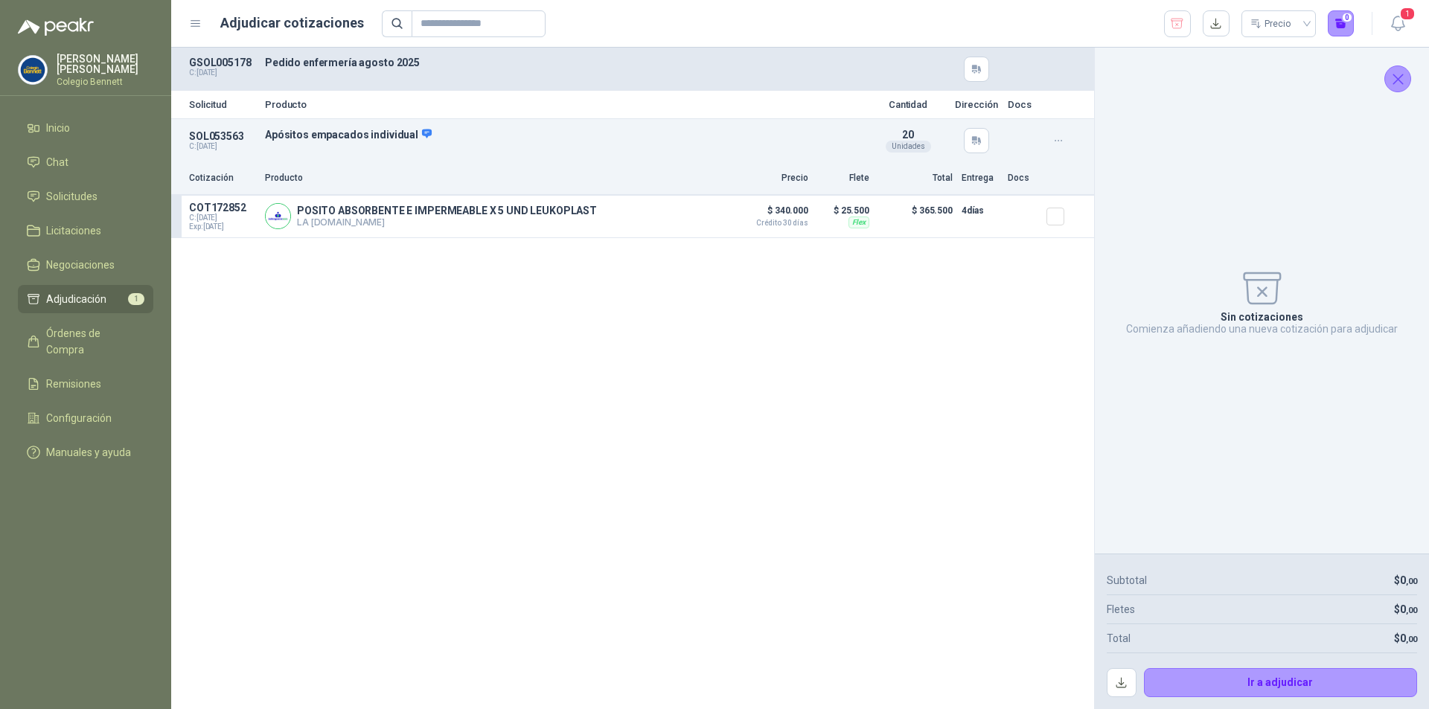
click at [434, 156] on div "SOL053563 C: [DATE] Apósitos empacados individual Detalles 20 Unidades" at bounding box center [632, 140] width 923 height 43
click at [406, 221] on p "LA [DOMAIN_NAME]" at bounding box center [447, 222] width 300 height 11
click at [92, 293] on span "Adjudicación" at bounding box center [76, 299] width 60 height 16
click at [92, 129] on li "Inicio" at bounding box center [86, 128] width 118 height 16
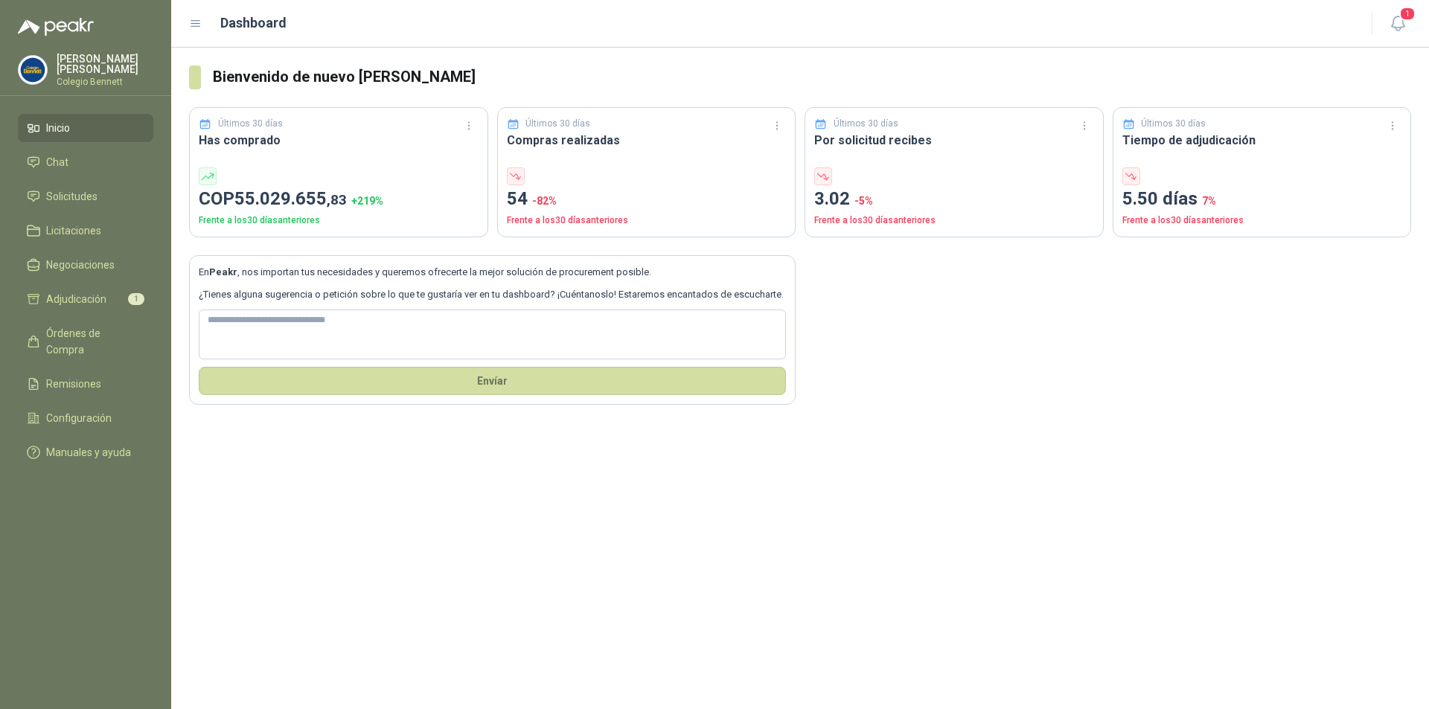
click at [130, 127] on li "Inicio" at bounding box center [86, 128] width 118 height 16
click at [121, 195] on li "Solicitudes" at bounding box center [86, 196] width 118 height 16
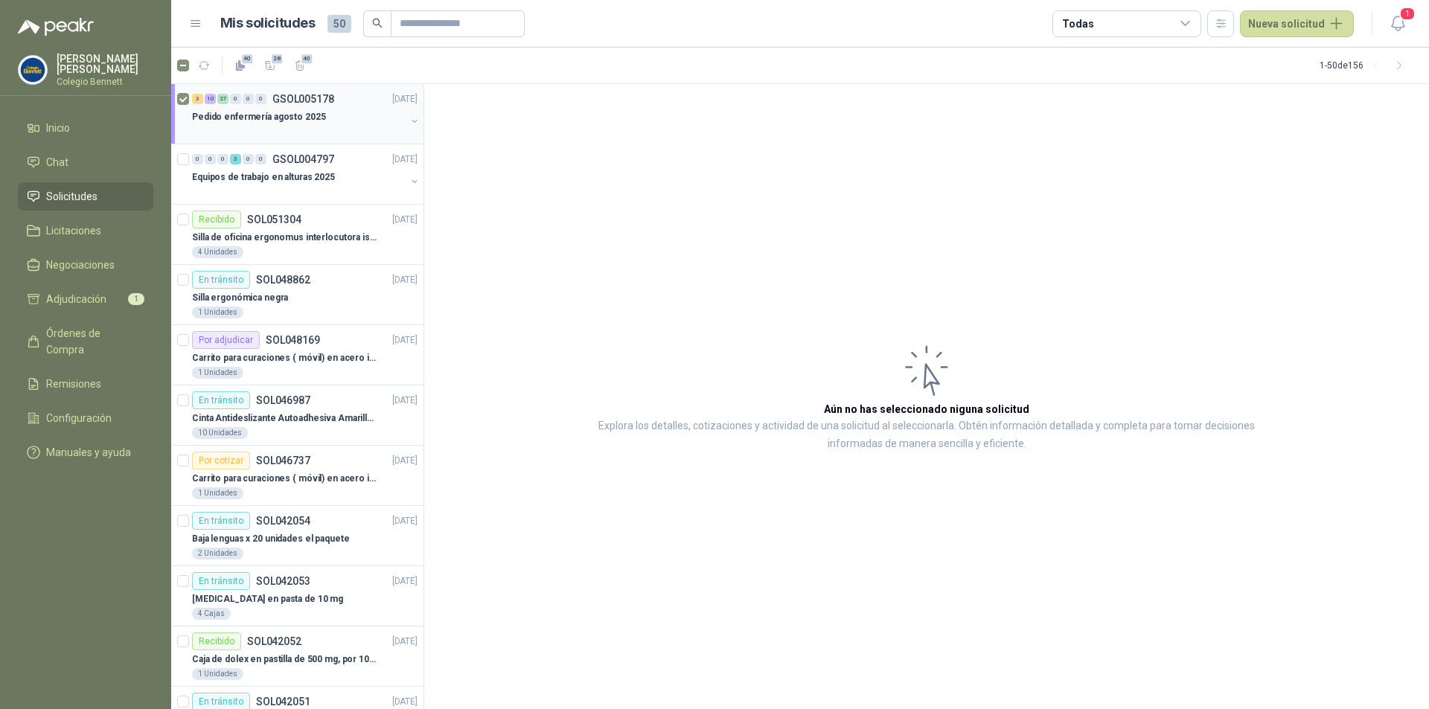
click at [246, 112] on p "Pedido enfermería agosto 2025" at bounding box center [259, 117] width 134 height 14
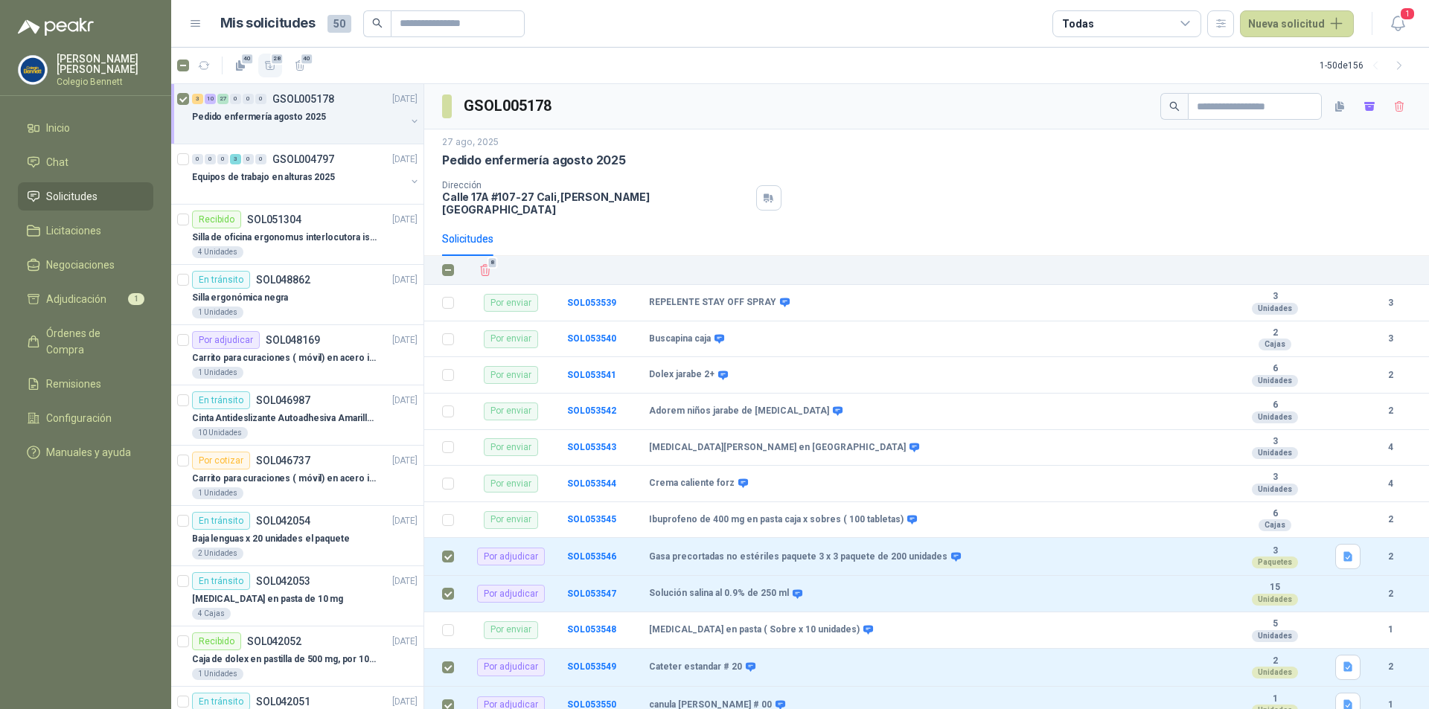
click at [278, 60] on span "28" at bounding box center [277, 59] width 14 height 12
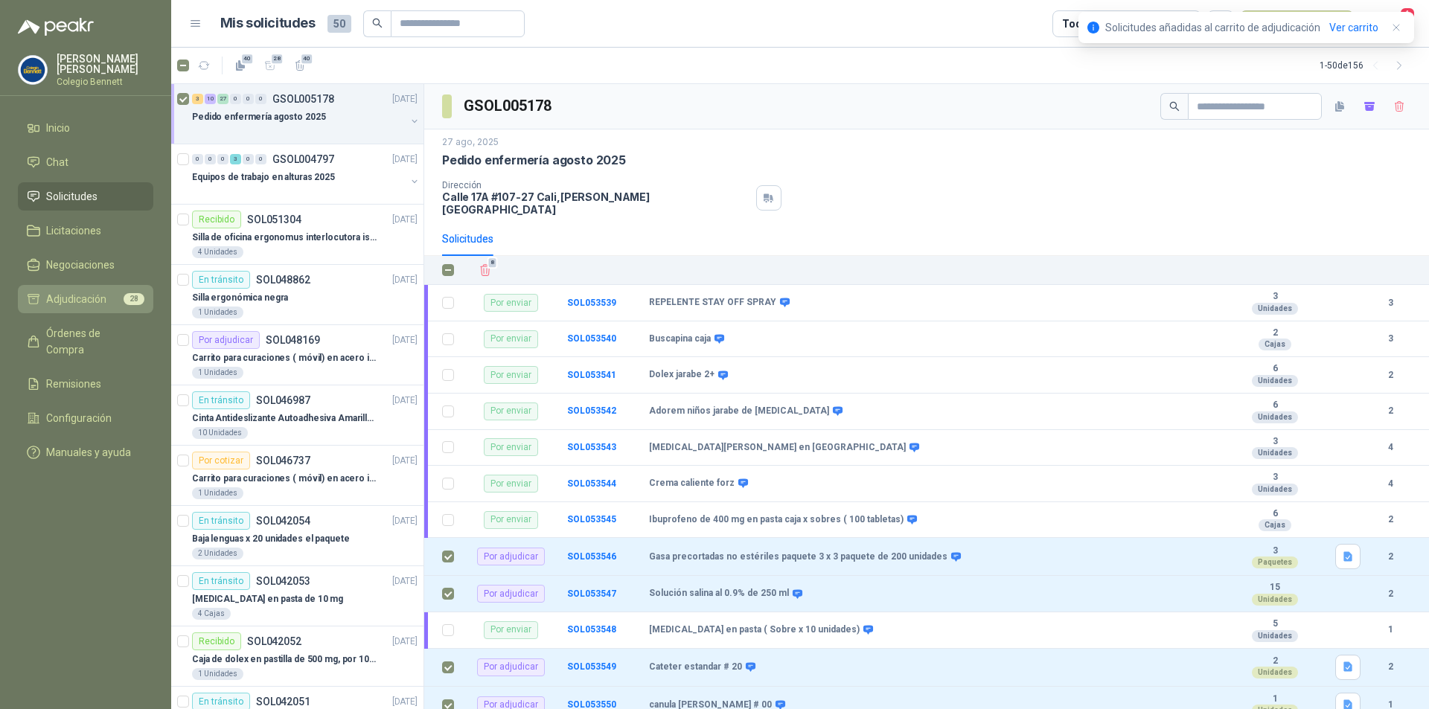
click at [127, 301] on span "28" at bounding box center [134, 299] width 21 height 12
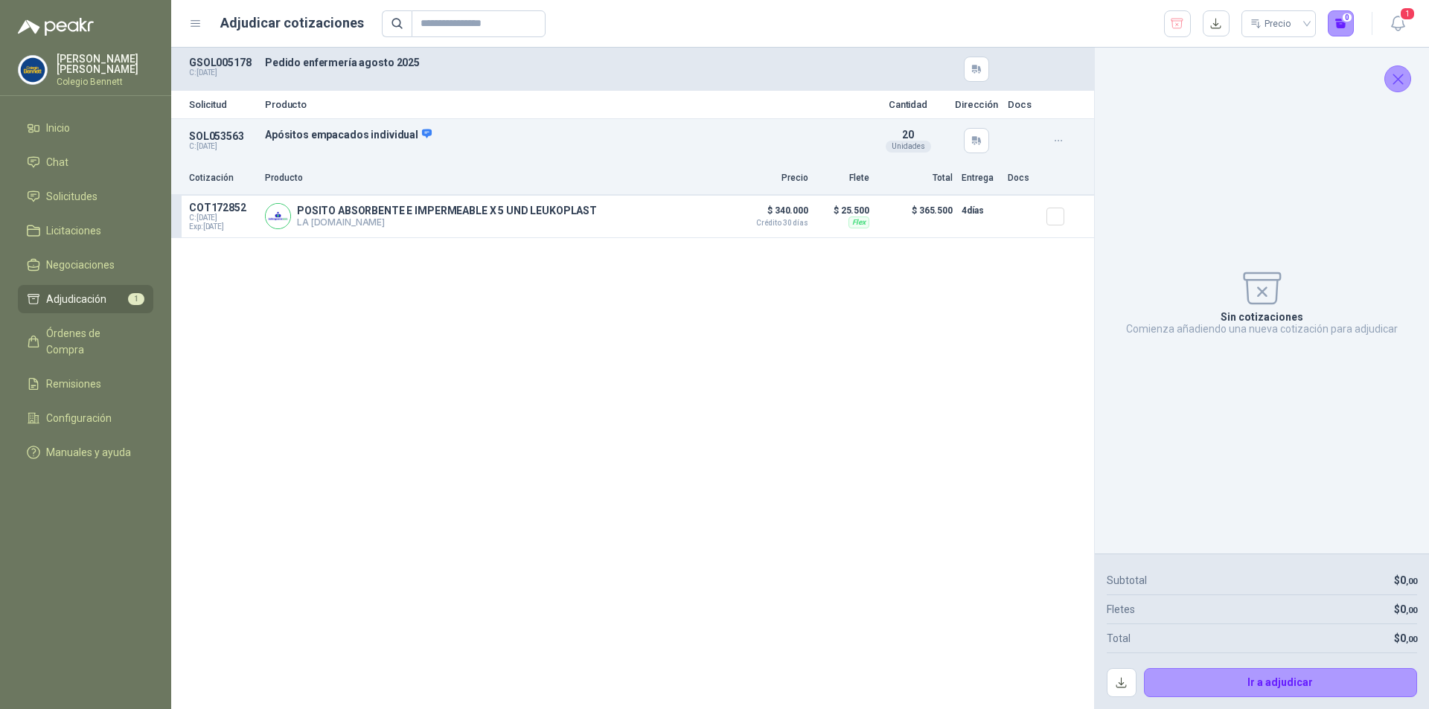
click at [111, 301] on li "Adjudicación 1" at bounding box center [86, 299] width 118 height 16
click at [1395, 79] on icon "Cerrar" at bounding box center [1398, 79] width 19 height 19
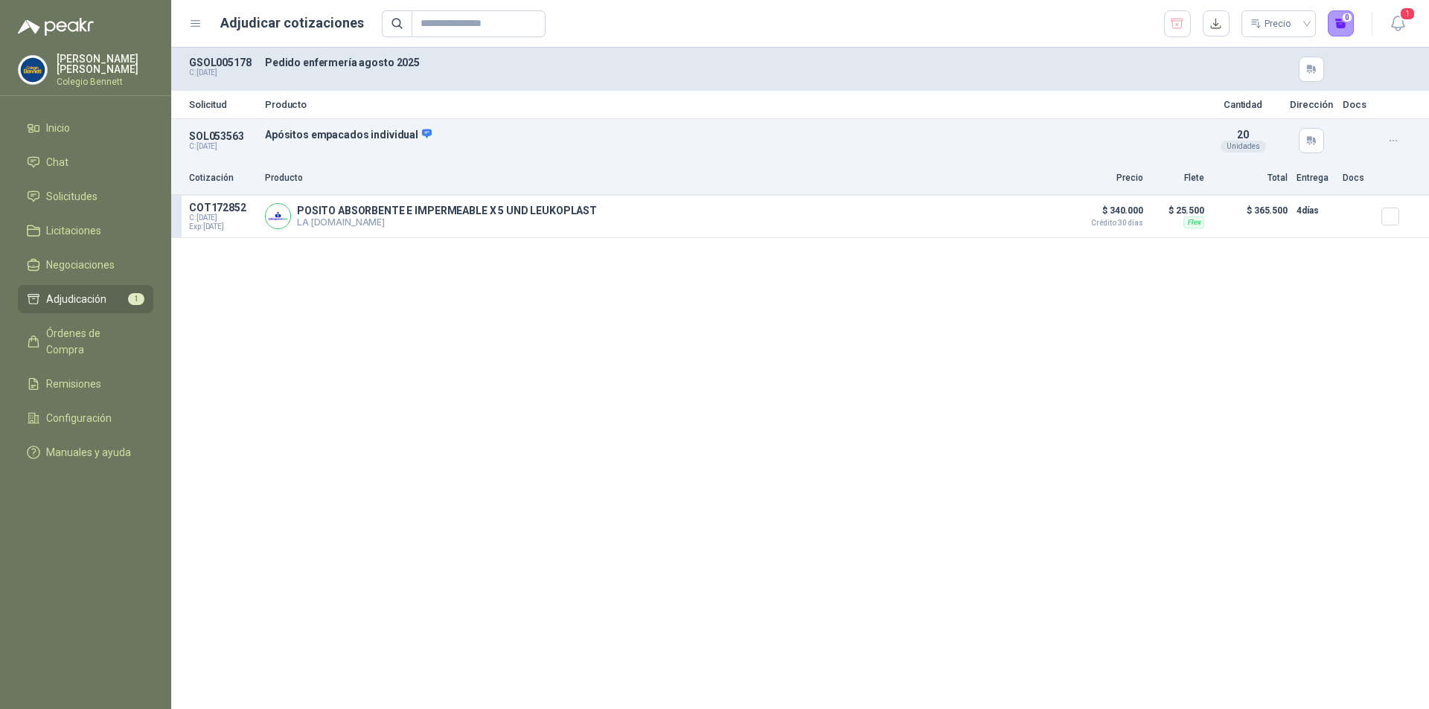
click at [718, 435] on div "Solicitud Producto Cantidad Dirección Docs SOL053563 C: [DATE] Apósitos empacad…" at bounding box center [800, 379] width 1258 height 662
click at [1181, 32] on button "button" at bounding box center [1177, 23] width 27 height 27
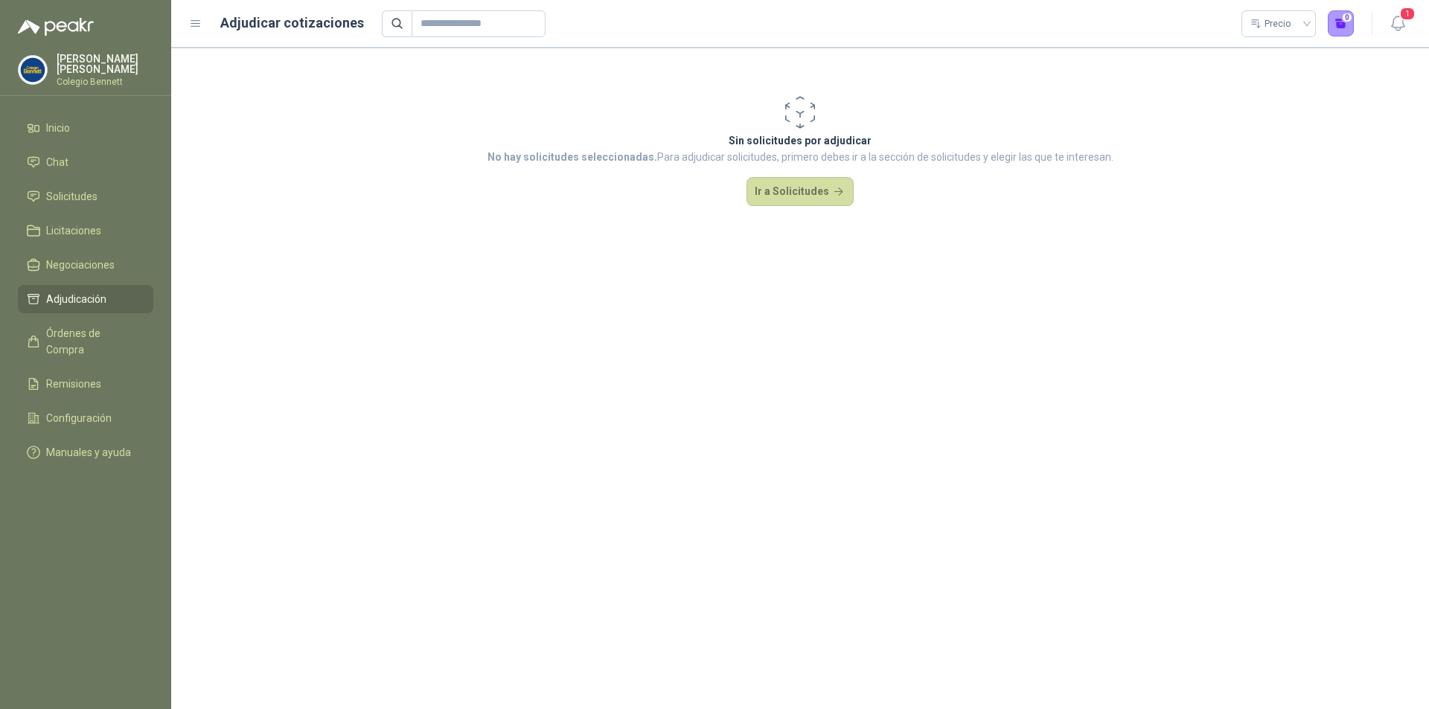
click at [109, 303] on li "Adjudicación" at bounding box center [86, 299] width 118 height 16
click at [86, 193] on span "Solicitudes" at bounding box center [71, 196] width 51 height 16
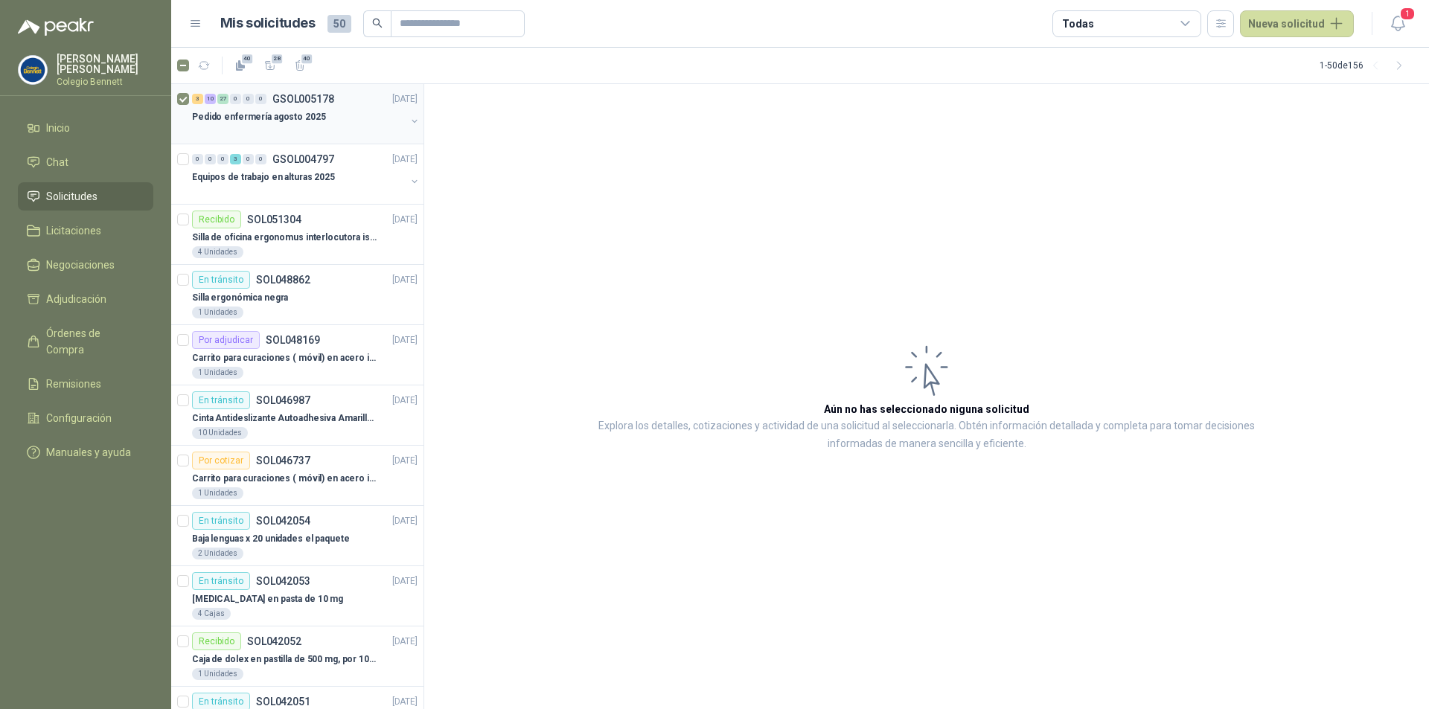
click at [333, 118] on div "Pedido enfermería agosto 2025" at bounding box center [299, 117] width 214 height 18
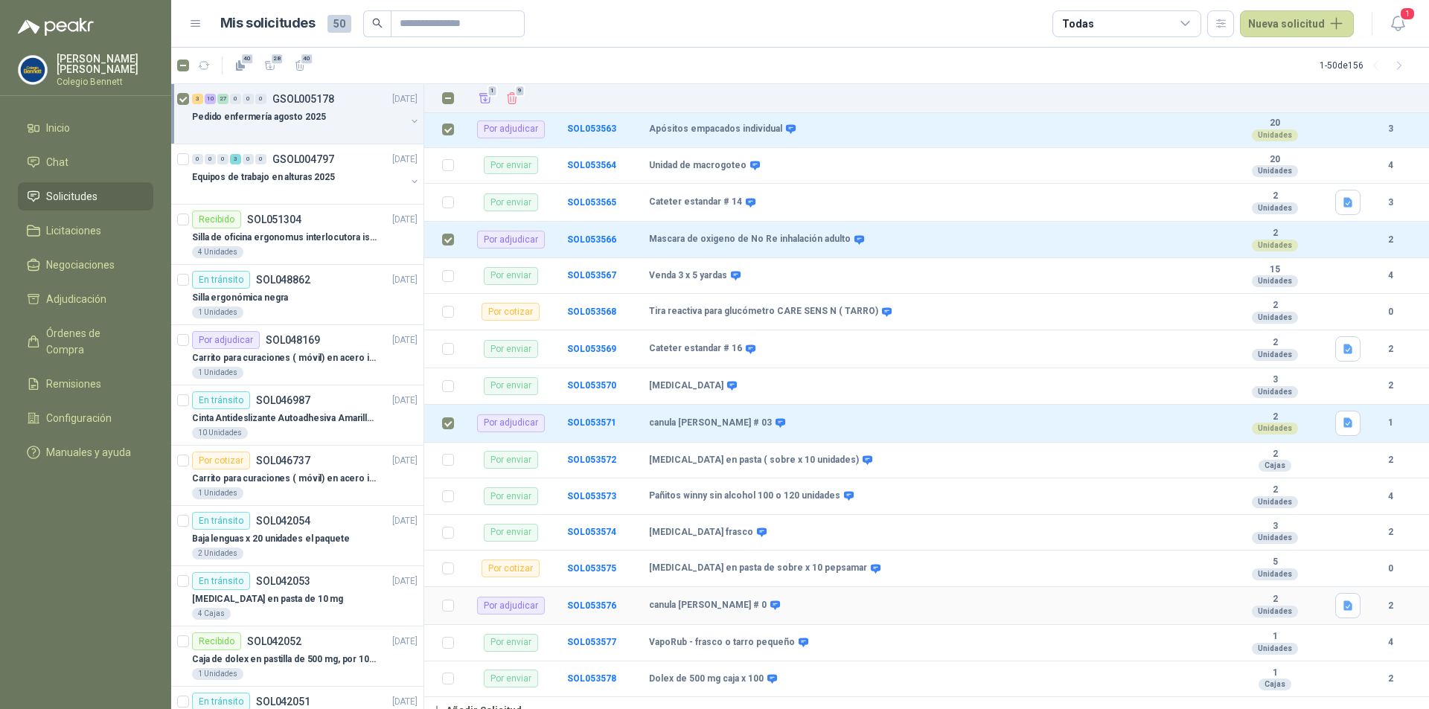
scroll to position [1051, 0]
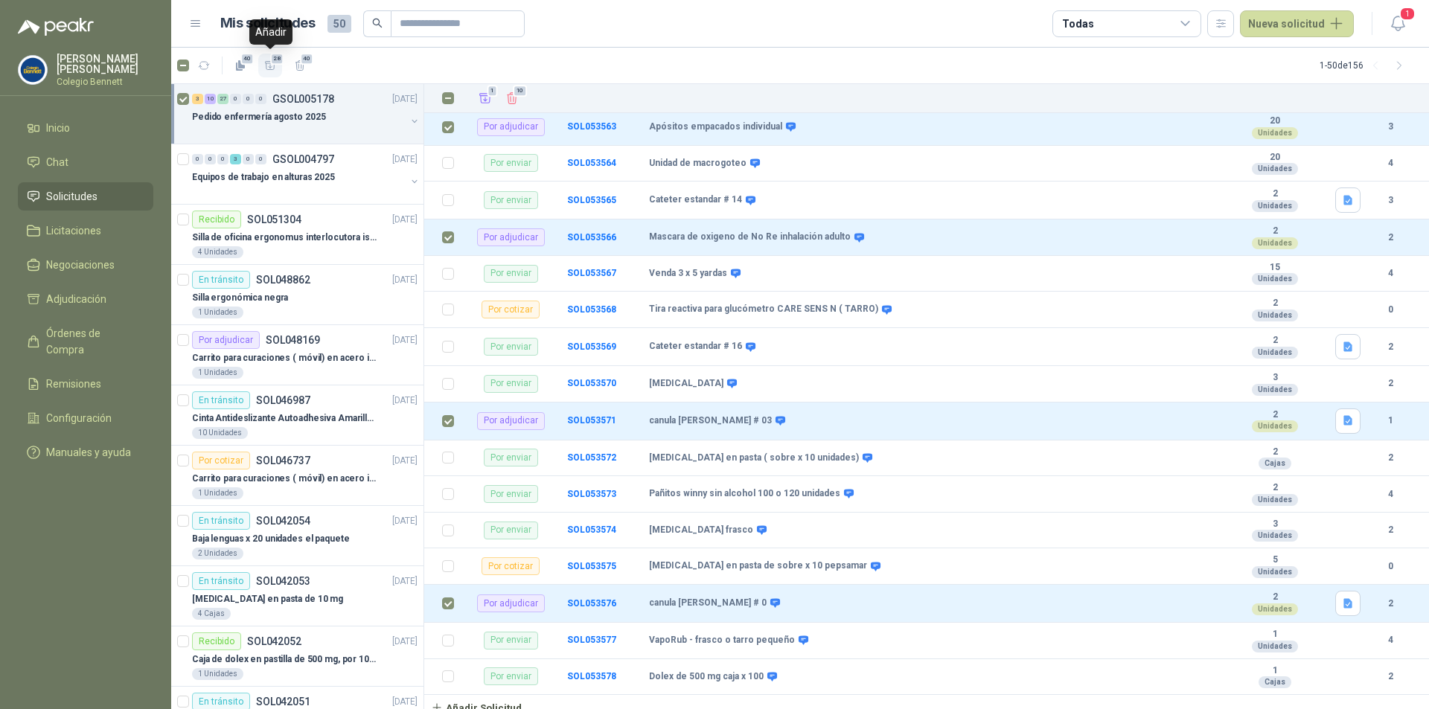
click at [273, 60] on span "28" at bounding box center [277, 59] width 14 height 12
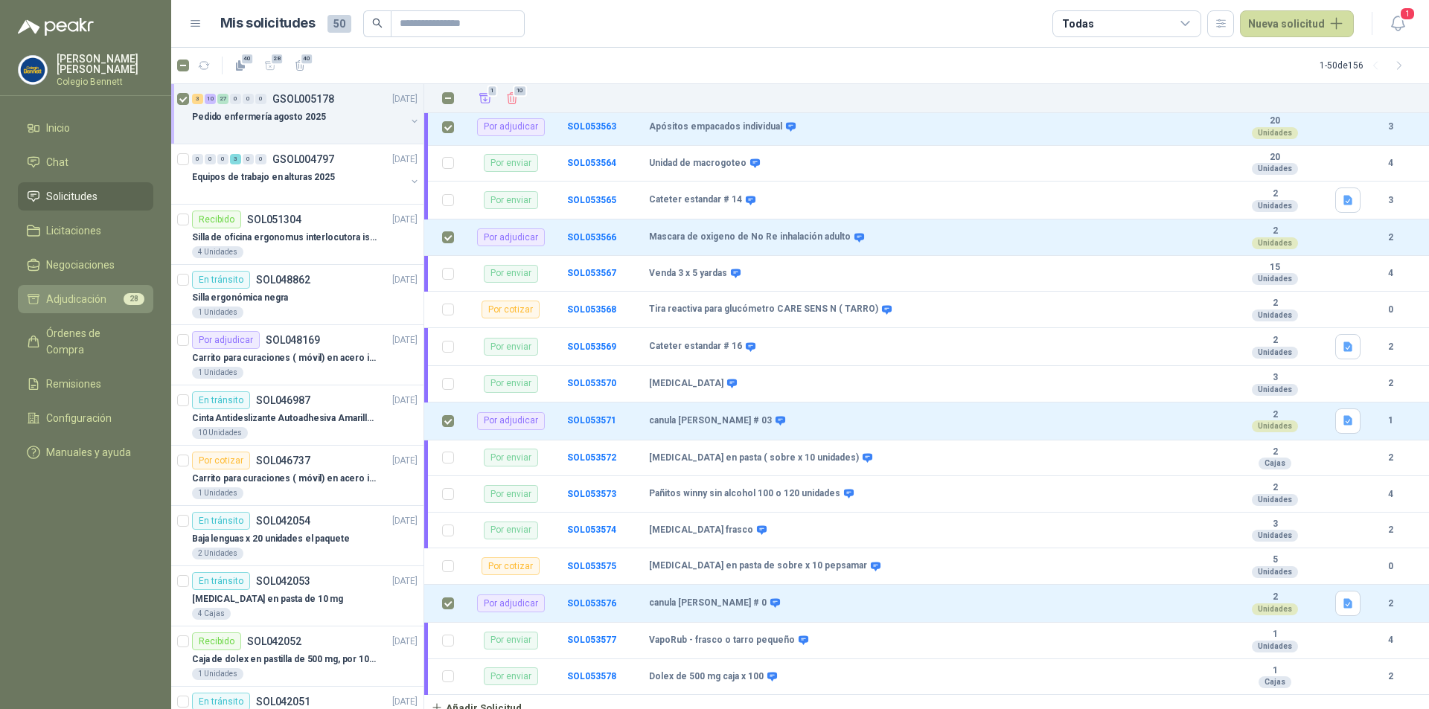
click at [106, 296] on li "Adjudicación 28" at bounding box center [86, 299] width 118 height 16
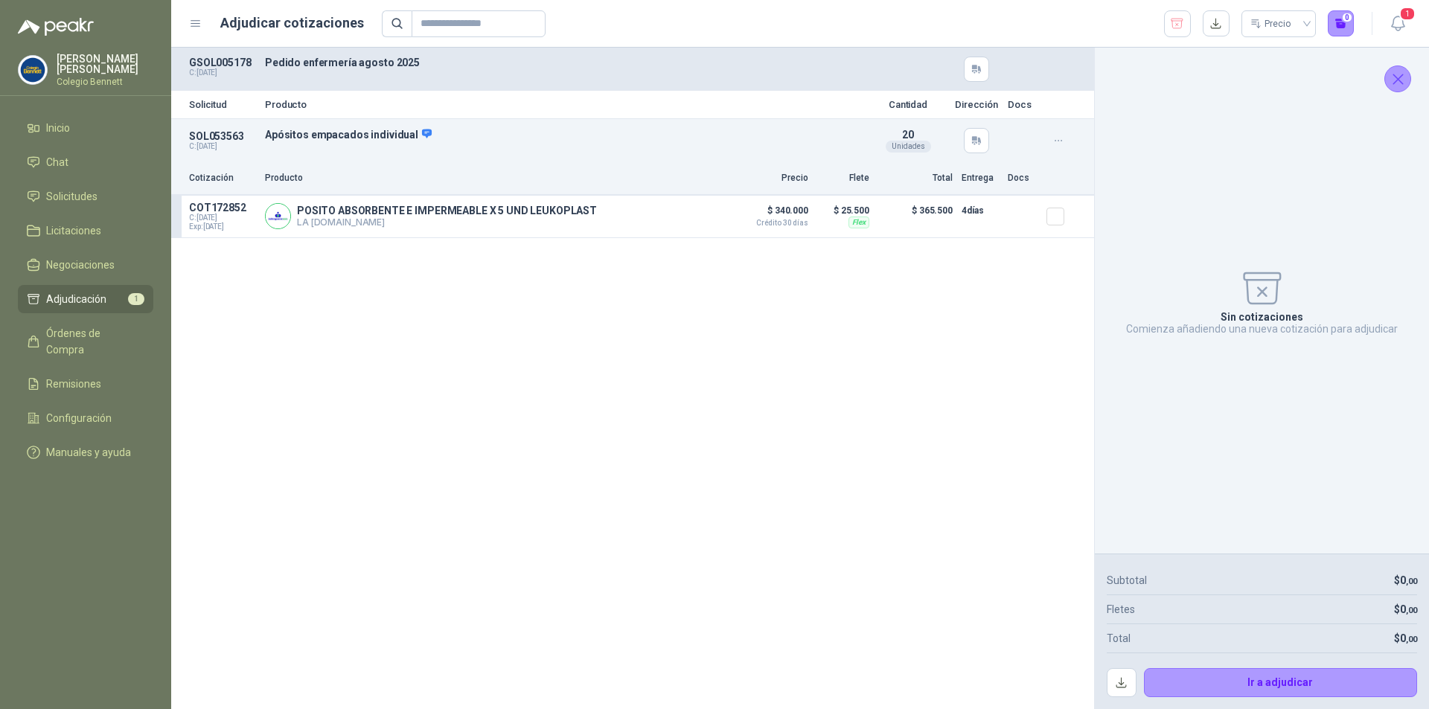
click at [98, 298] on span "Adjudicación" at bounding box center [76, 299] width 60 height 16
click at [529, 215] on p "POSITO ABSORBENTE E IMPERMEABLE X 5 UND LEUKOPLAST" at bounding box center [447, 211] width 300 height 12
click at [77, 132] on li "Inicio" at bounding box center [86, 128] width 118 height 16
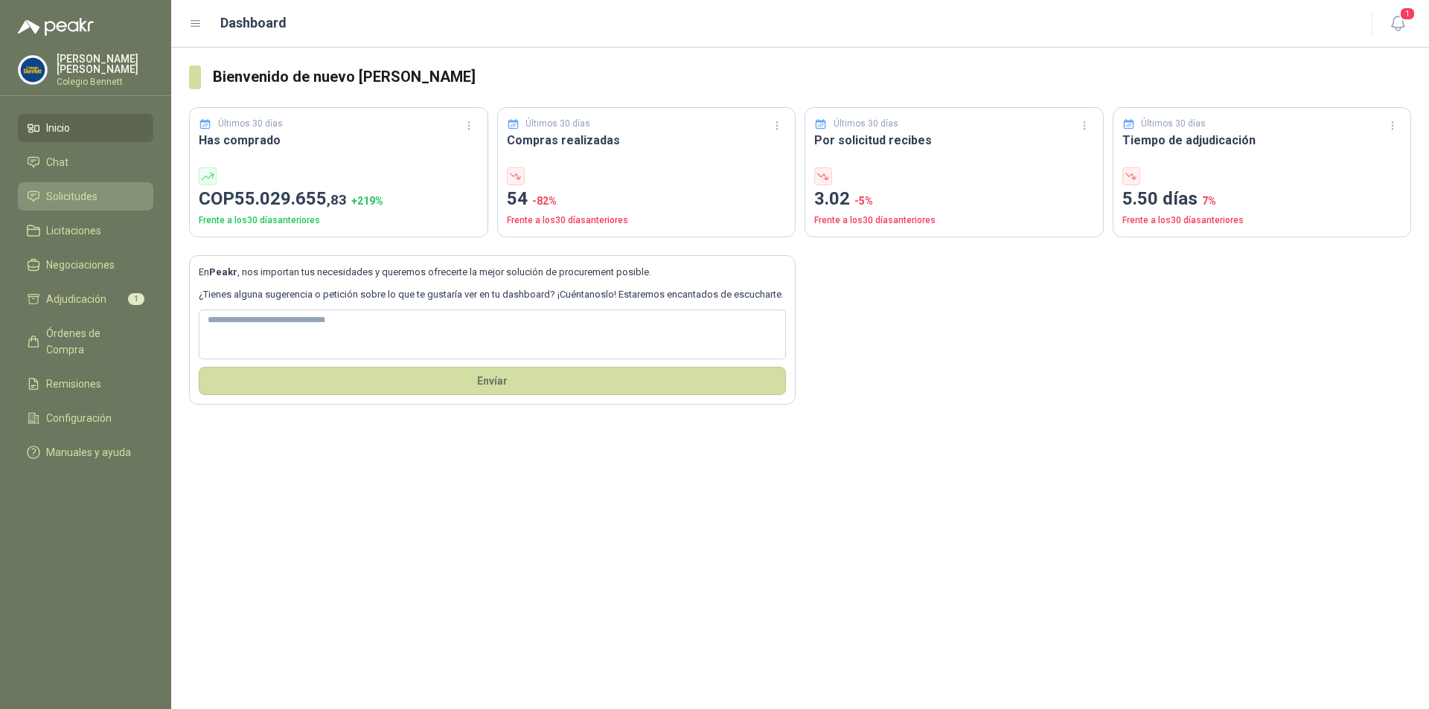
click at [71, 193] on span "Solicitudes" at bounding box center [71, 196] width 51 height 16
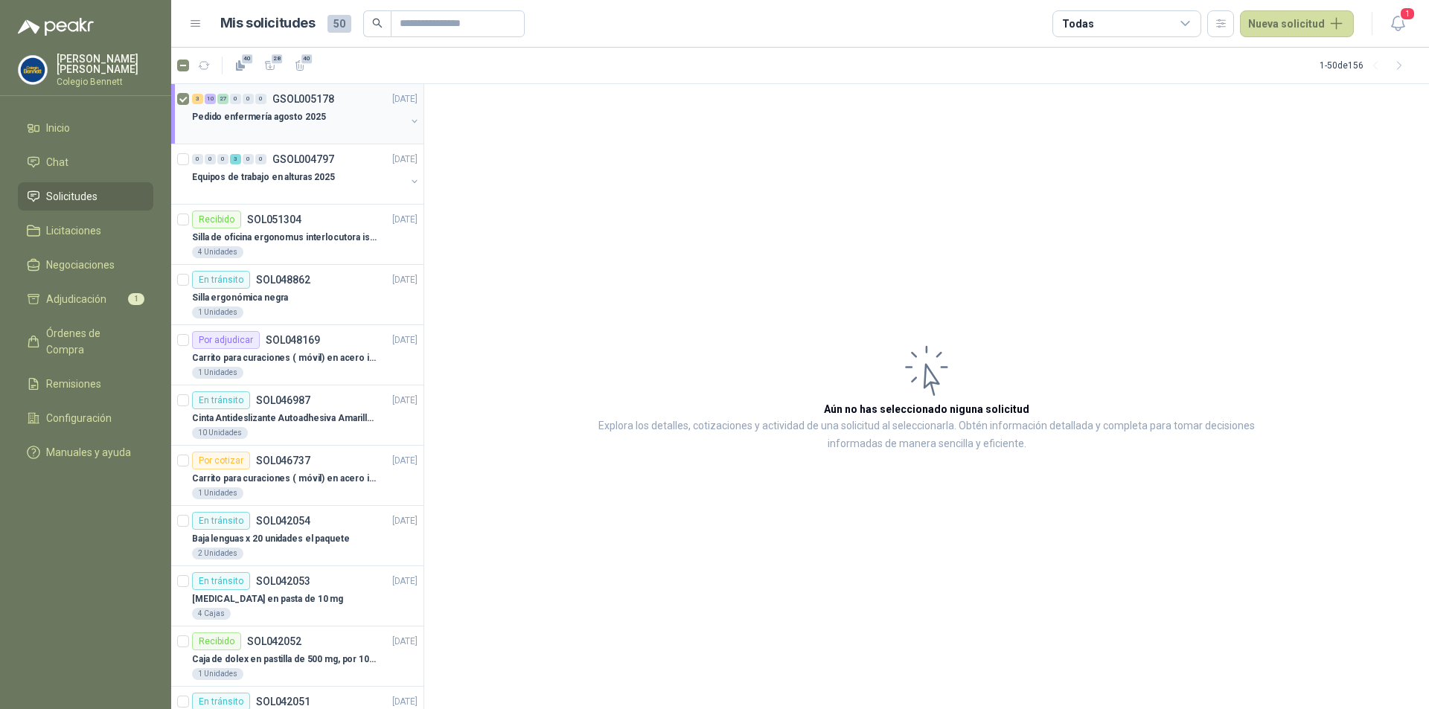
click at [328, 100] on p "GSOL005178" at bounding box center [303, 99] width 62 height 10
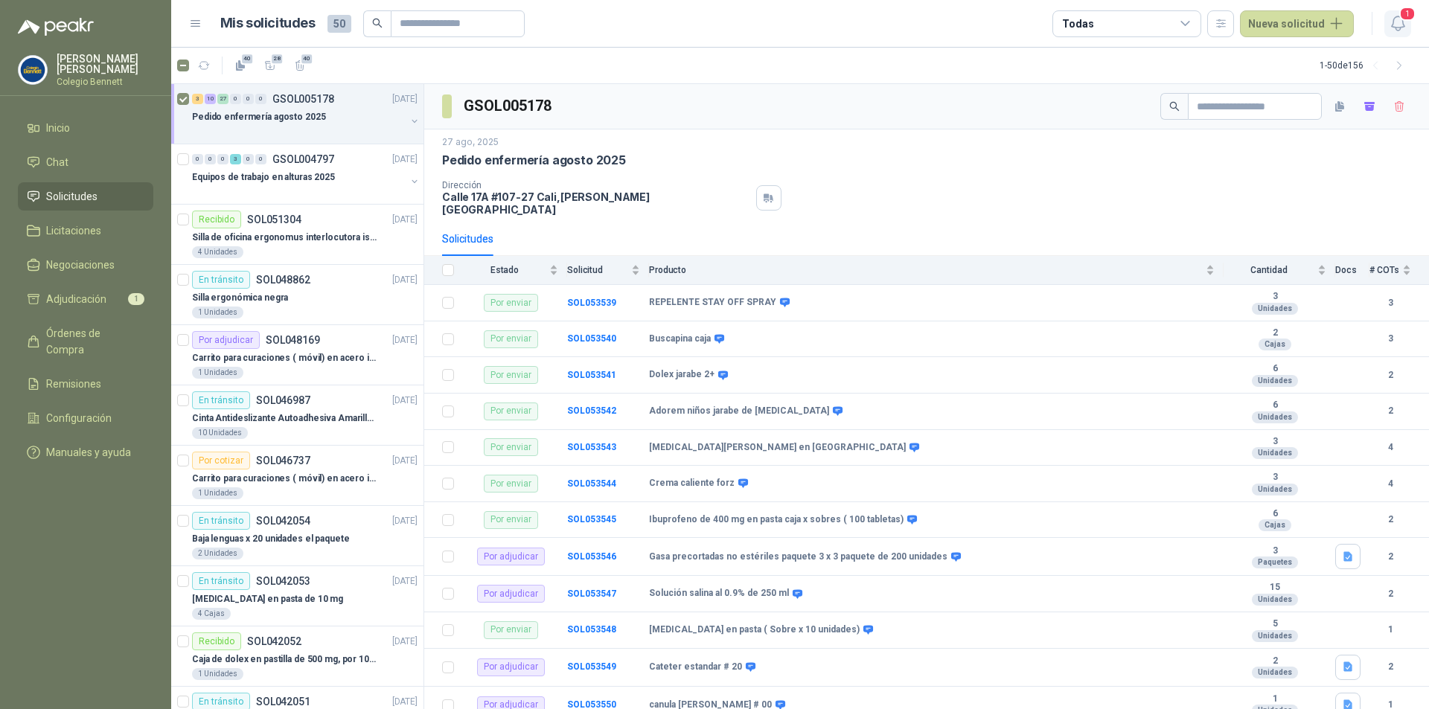
click at [1401, 25] on icon "button" at bounding box center [1398, 23] width 19 height 19
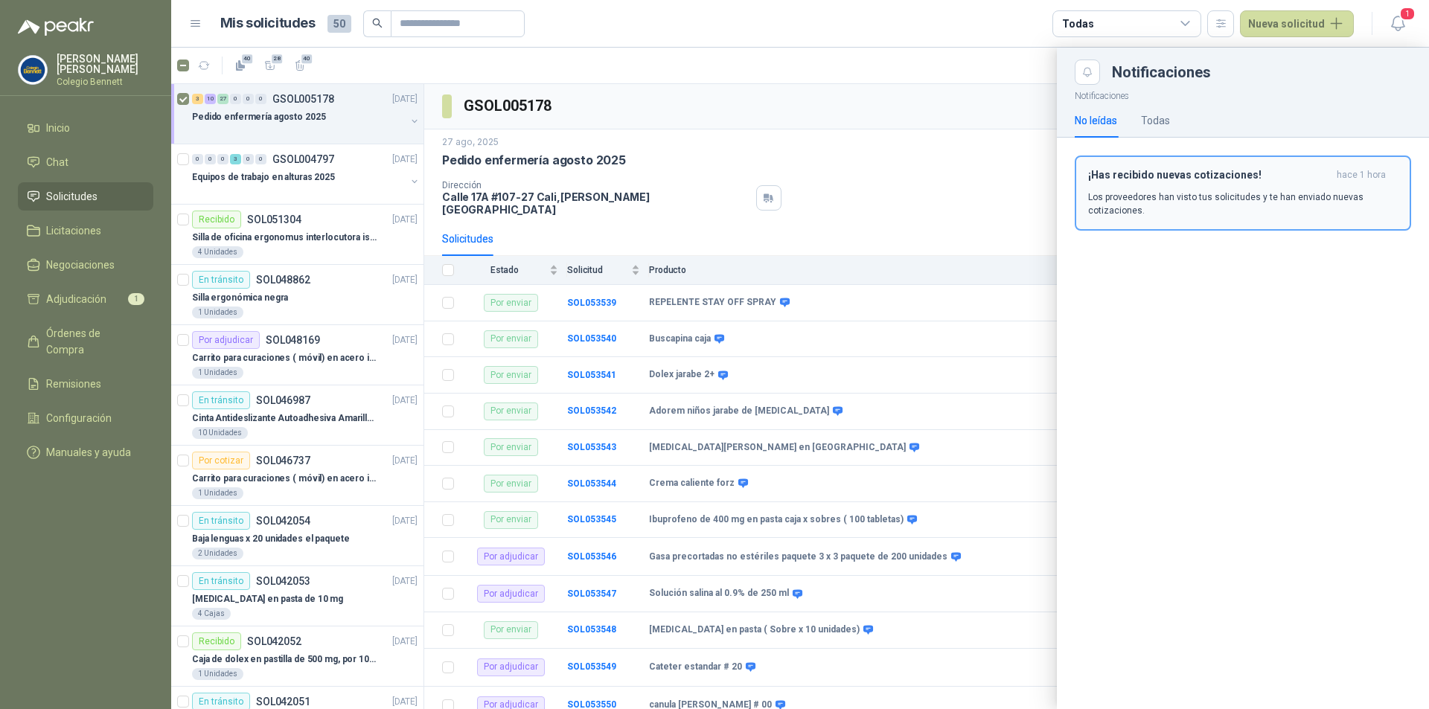
click at [1219, 194] on p "Los proveedores han visto tus solicitudes y te han enviado nuevas cotizaciones." at bounding box center [1243, 204] width 310 height 27
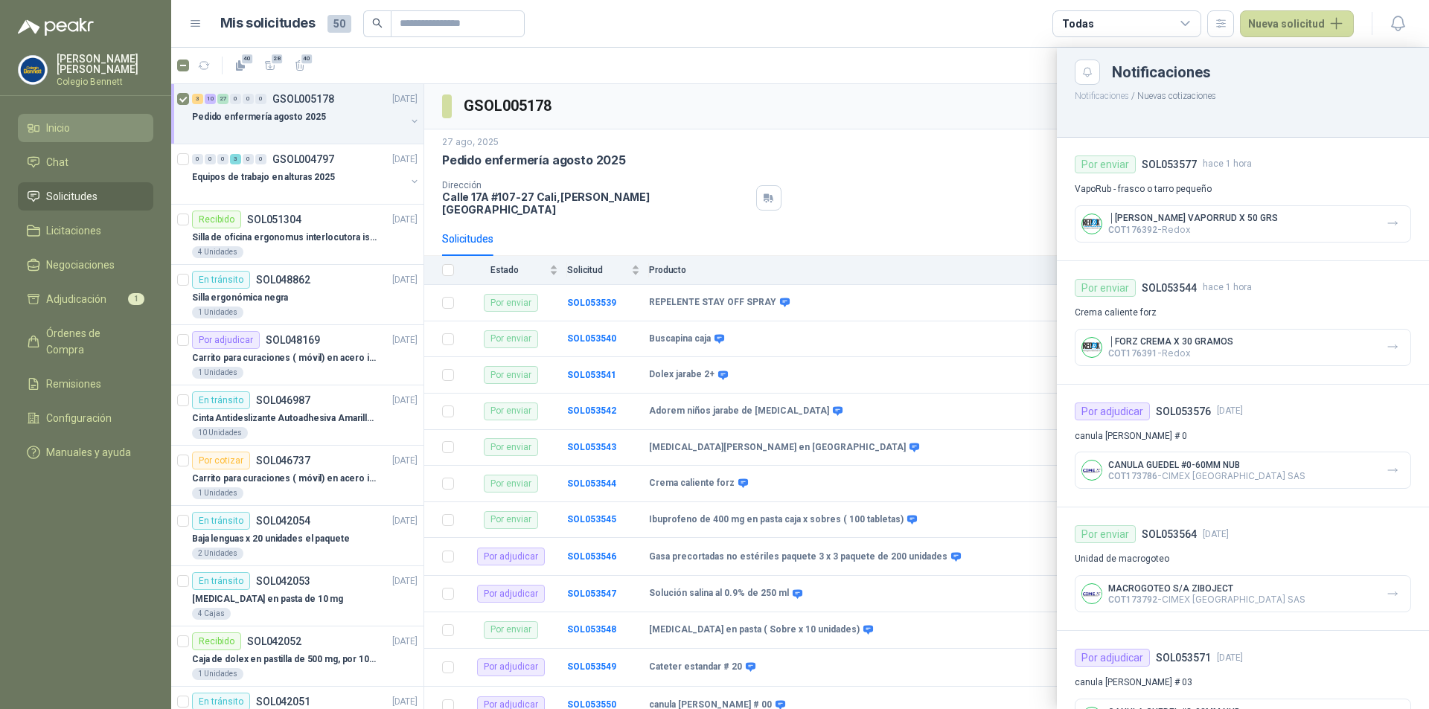
click at [78, 131] on li "Inicio" at bounding box center [86, 128] width 118 height 16
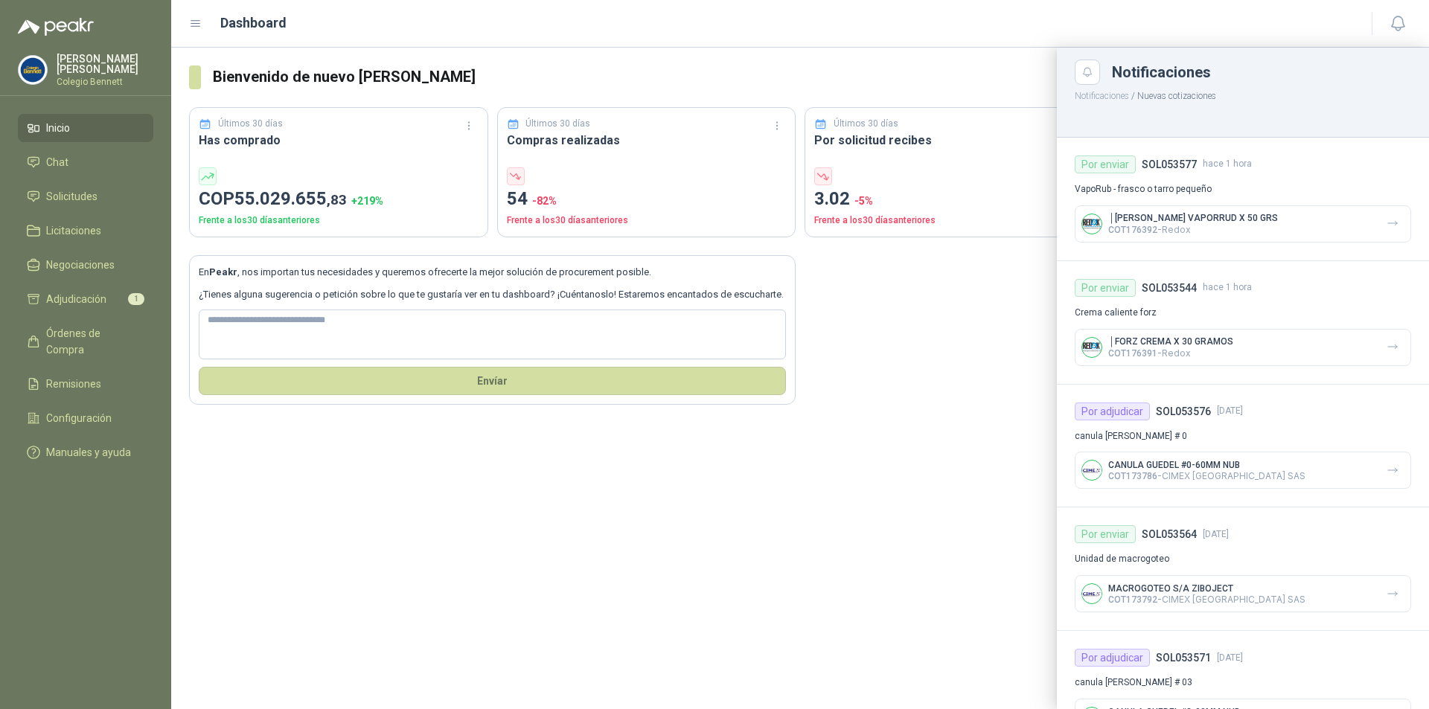
click at [948, 441] on div at bounding box center [800, 379] width 1258 height 662
